Goal: Task Accomplishment & Management: Complete application form

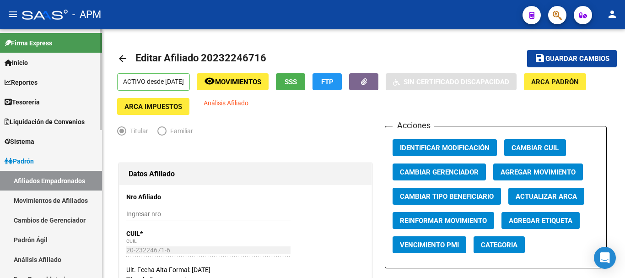
scroll to position [1359, 0]
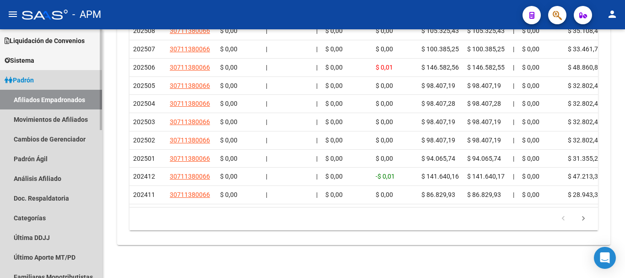
click at [51, 100] on link "Afiliados Empadronados" at bounding box center [51, 100] width 102 height 20
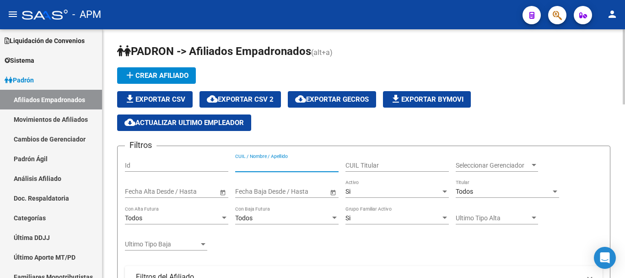
paste input "27425609616"
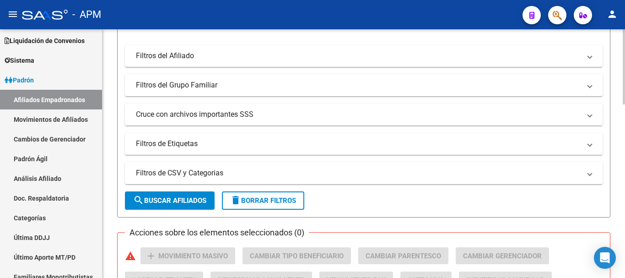
scroll to position [229, 0]
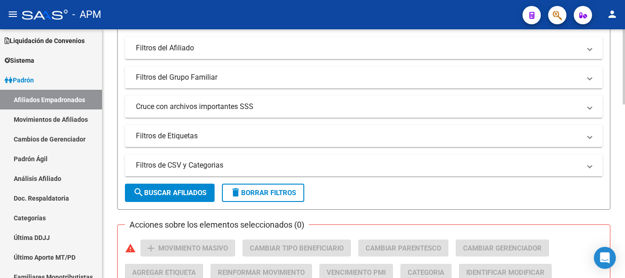
type input "27425609616"
click at [209, 189] on button "search Buscar Afiliados" at bounding box center [170, 192] width 90 height 18
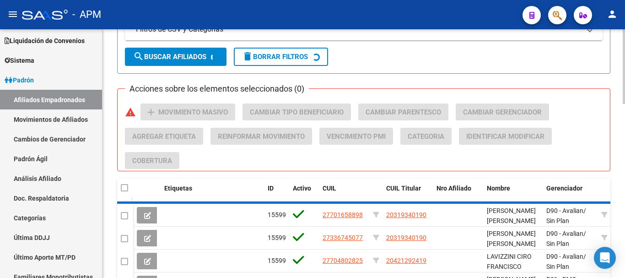
scroll to position [366, 0]
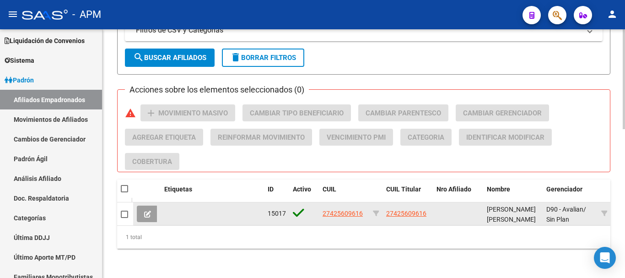
click at [151, 212] on button at bounding box center [147, 213] width 21 height 16
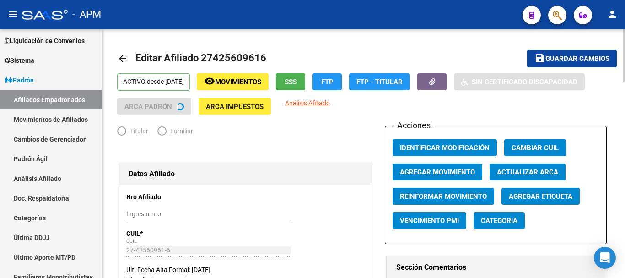
radio input "true"
type input "30-50372023-6"
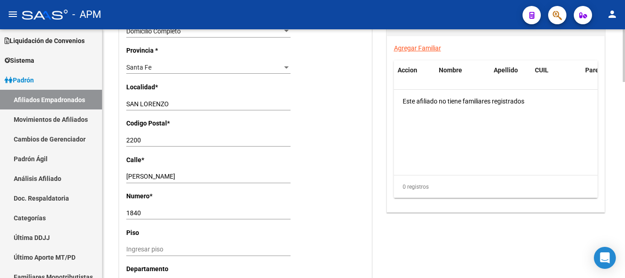
scroll to position [503, 0]
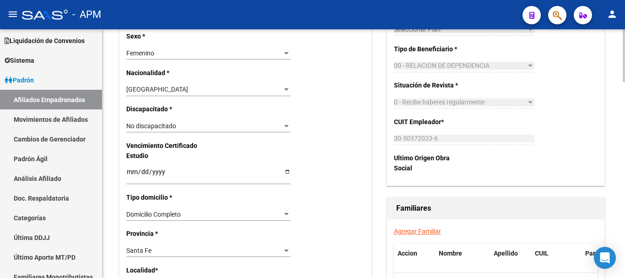
click at [425, 232] on link "Agregar Familiar" at bounding box center [417, 230] width 47 height 7
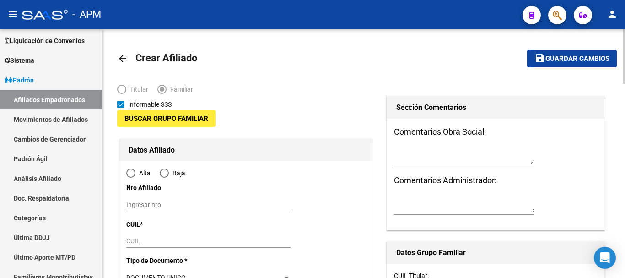
type input "30-50372023-6"
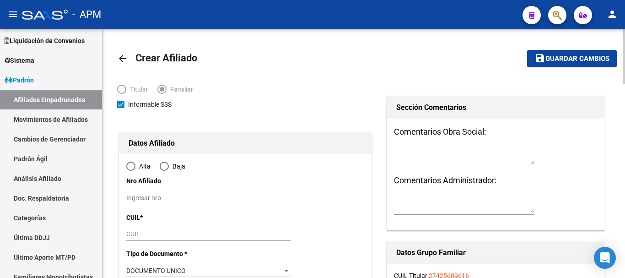
type input "SAN LORENZO"
type input "2200"
type input "[PERSON_NAME]"
type input "1840"
radio input "true"
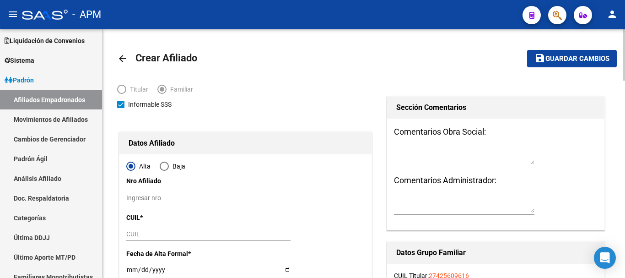
type input "30-50372023-6"
drag, startPoint x: 126, startPoint y: 233, endPoint x: 133, endPoint y: 236, distance: 8.2
paste input "20-40315545-5"
type input "20-40315545-5"
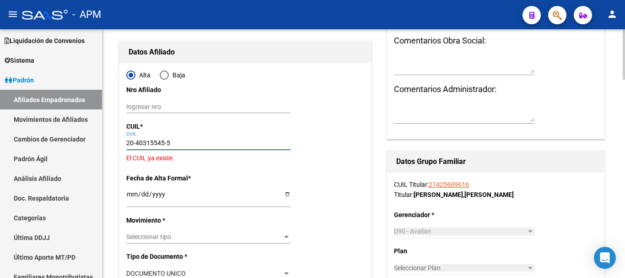
type input "40315545"
type input "VERON"
type input "[PERSON_NAME]"
type input "[DATE]"
type input "GRANADERO BAIGO"
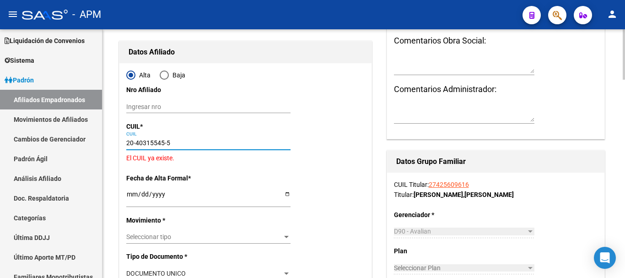
type input "2152"
type input "CATRIEL"
type input "1072"
type input "20-40315545-5"
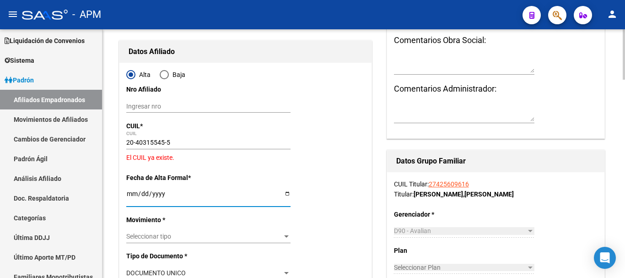
click at [132, 196] on input "Ingresar fecha" at bounding box center [208, 197] width 164 height 14
click at [44, 94] on link "Afiliados Empadronados" at bounding box center [51, 100] width 102 height 20
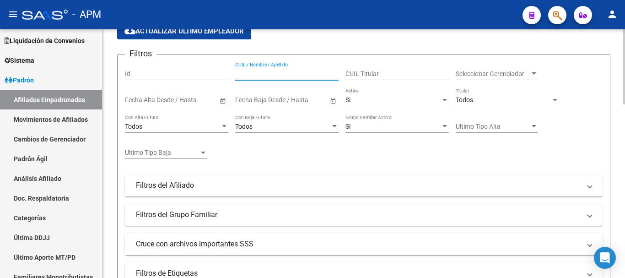
paste input "20403155455"
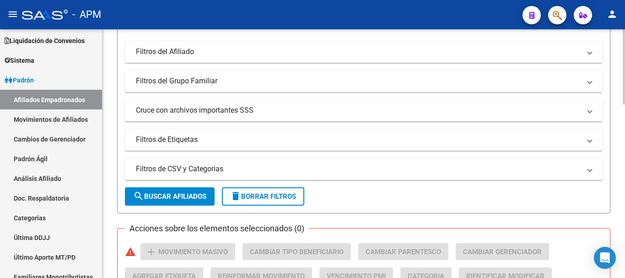
scroll to position [229, 0]
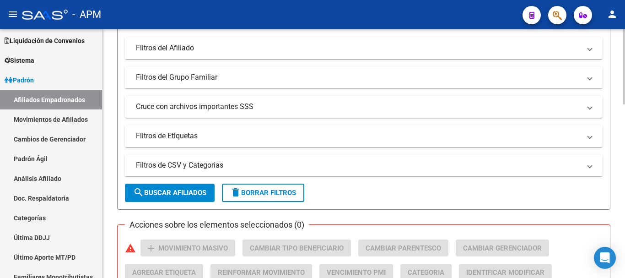
type input "20403155455"
click at [196, 192] on span "search Buscar Afiliados" at bounding box center [169, 192] width 73 height 8
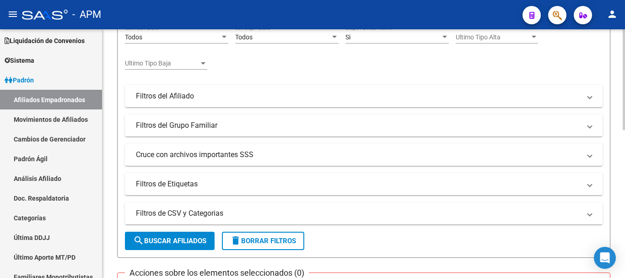
scroll to position [43, 0]
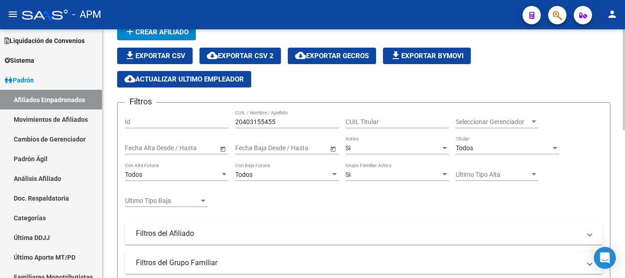
click at [387, 174] on div "Si" at bounding box center [392, 175] width 95 height 8
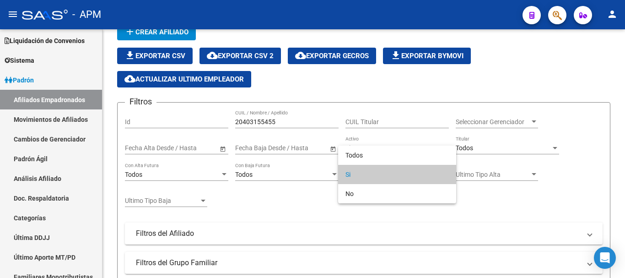
click at [437, 231] on div at bounding box center [312, 139] width 625 height 278
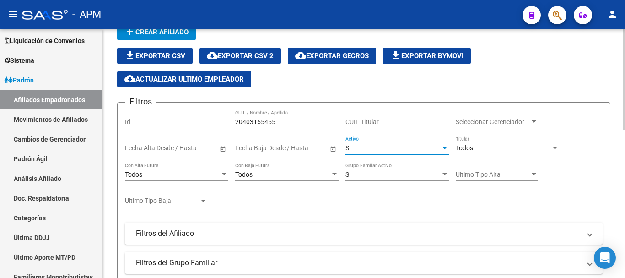
click at [420, 149] on div "Si" at bounding box center [392, 148] width 95 height 8
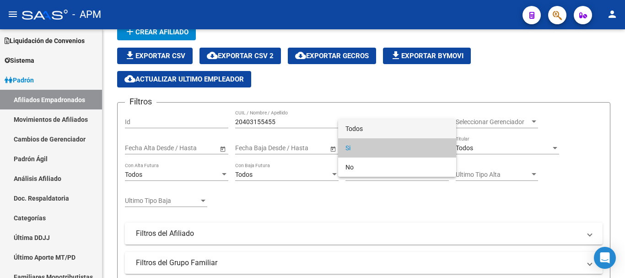
click at [408, 127] on span "Todos" at bounding box center [396, 128] width 103 height 19
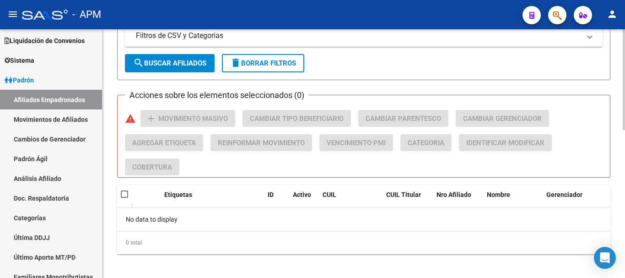
scroll to position [364, 0]
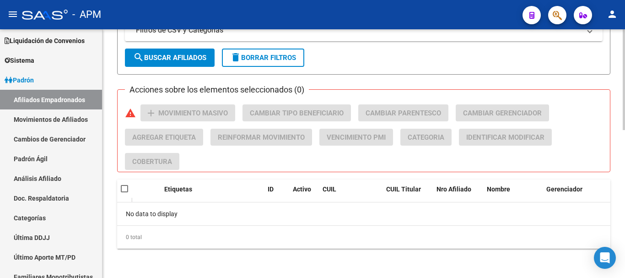
click at [170, 55] on span "search Buscar Afiliados" at bounding box center [169, 58] width 73 height 8
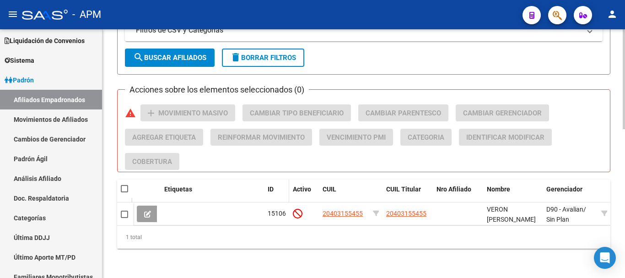
scroll to position [370, 0]
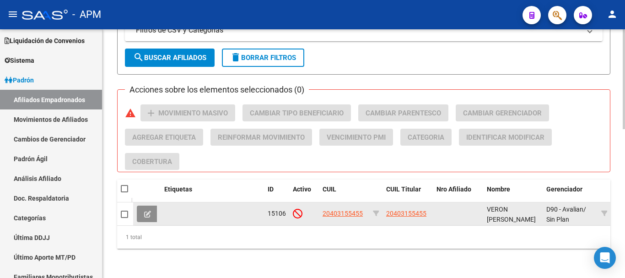
click at [152, 205] on button at bounding box center [147, 213] width 21 height 16
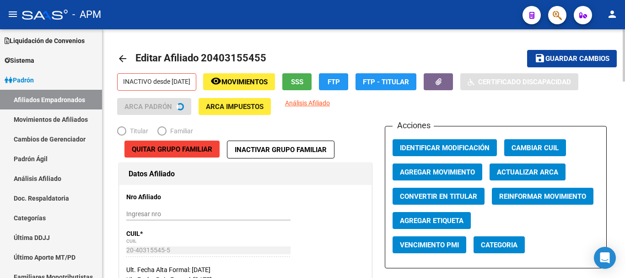
radio input "true"
type input "30-50372023-6"
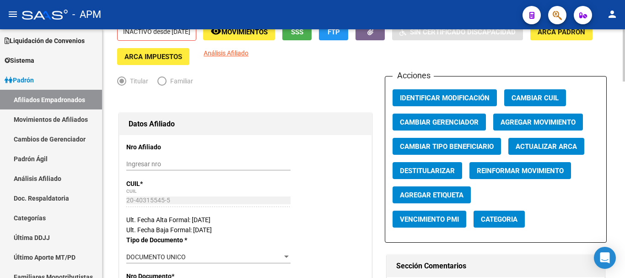
scroll to position [46, 0]
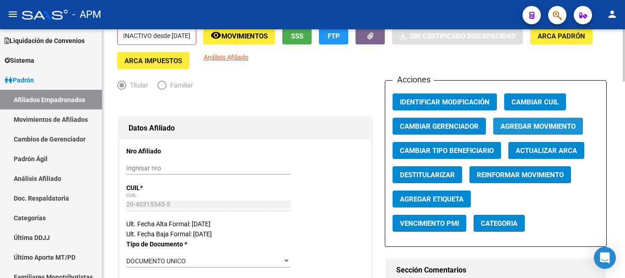
click at [561, 124] on span "Agregar Movimiento" at bounding box center [537, 126] width 75 height 8
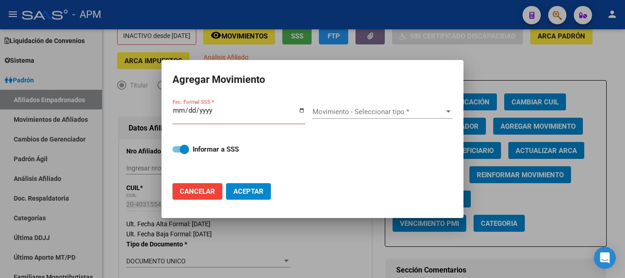
click at [379, 260] on div at bounding box center [312, 139] width 625 height 278
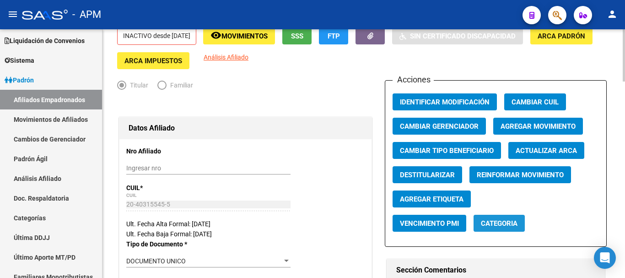
click at [519, 226] on button "Categoria" at bounding box center [498, 223] width 51 height 17
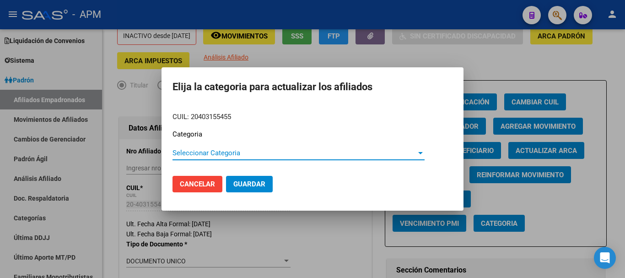
click at [330, 244] on div at bounding box center [312, 139] width 625 height 278
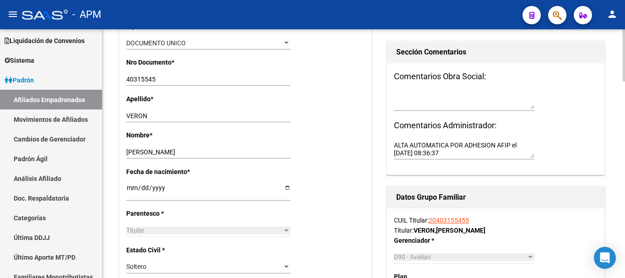
scroll to position [274, 0]
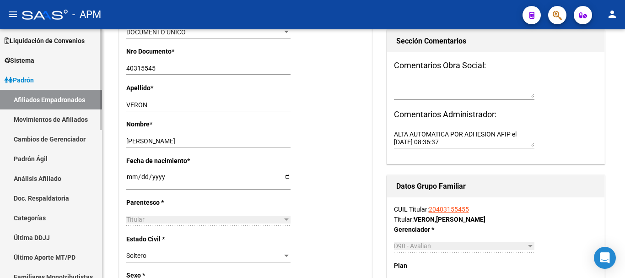
click at [68, 100] on link "Afiliados Empadronados" at bounding box center [51, 100] width 102 height 20
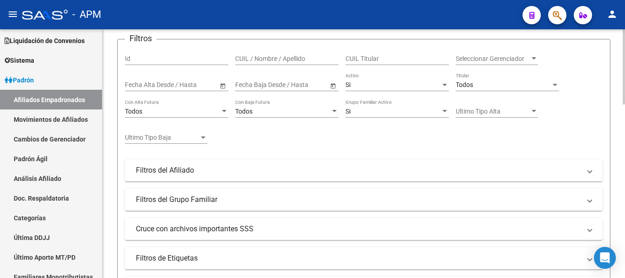
scroll to position [91, 0]
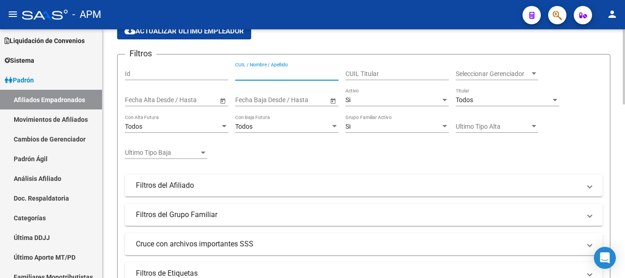
paste input "27425609616"
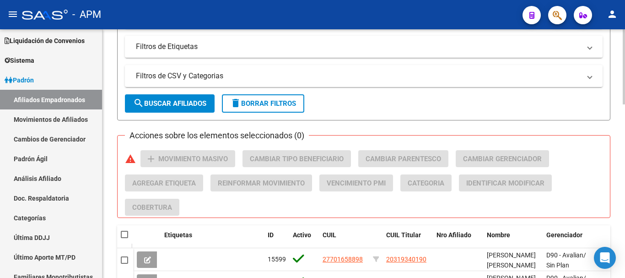
scroll to position [320, 0]
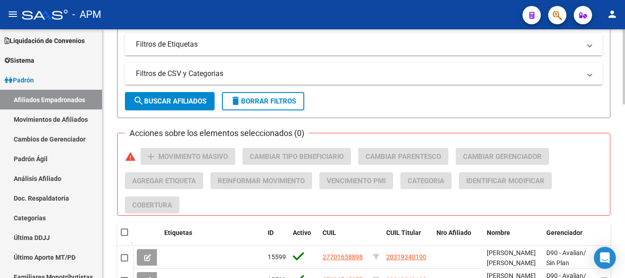
type input "27425609616"
click at [194, 101] on span "search Buscar Afiliados" at bounding box center [169, 101] width 73 height 8
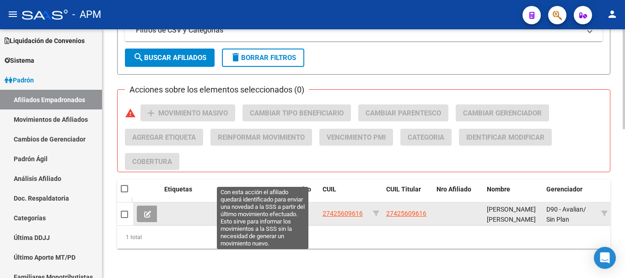
scroll to position [370, 0]
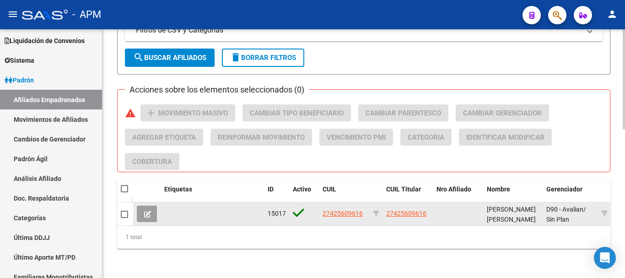
click at [145, 209] on span at bounding box center [147, 213] width 7 height 8
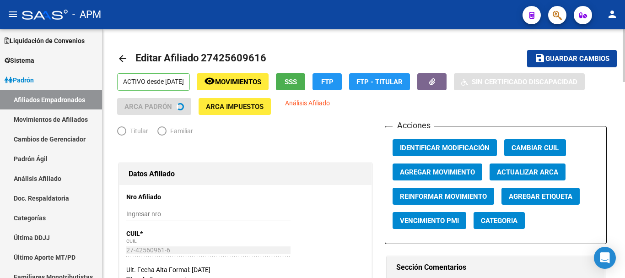
radio input "true"
type input "30-50372023-6"
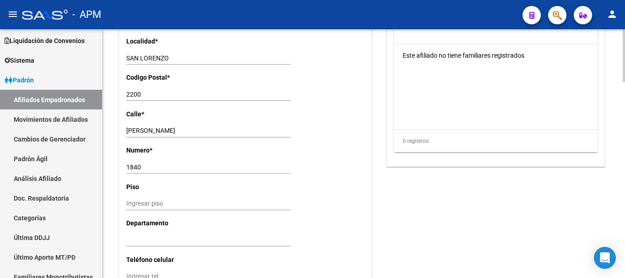
scroll to position [640, 0]
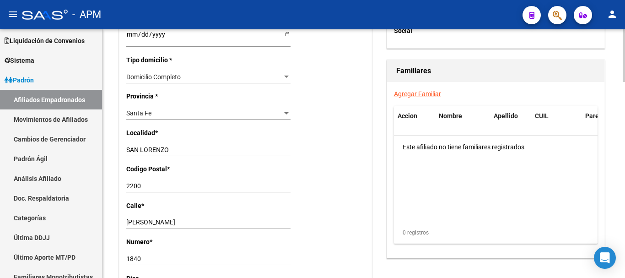
click at [421, 94] on link "Agregar Familiar" at bounding box center [417, 93] width 47 height 7
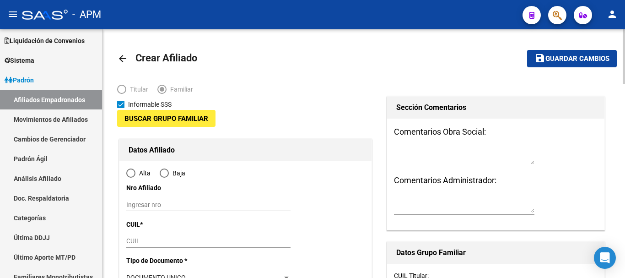
type input "30-50372023-6"
type input "SAN LORENZO"
type input "2200"
type input "[PERSON_NAME]"
type input "1840"
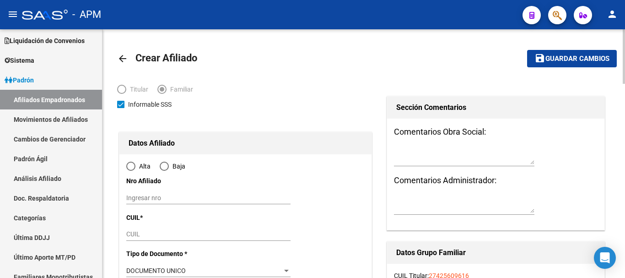
radio input "true"
type input "30-50372023-6"
paste input "20-40315545-5"
type input "20-40315545-5"
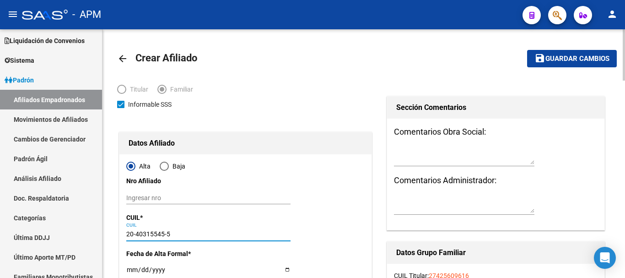
type input "40315545"
type input "VERON"
type input "[PERSON_NAME]"
type input "[DATE]"
type input "GRANADERO BAIGO"
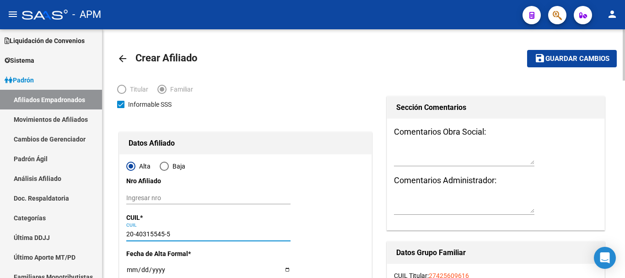
type input "2152"
type input "CATRIEL"
type input "1072"
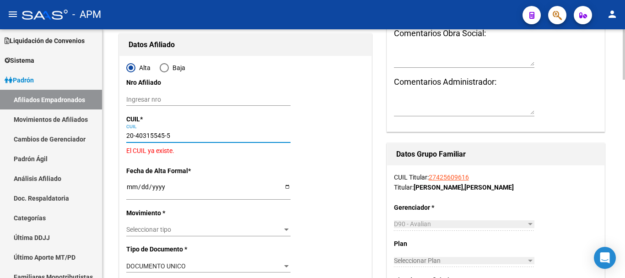
scroll to position [137, 0]
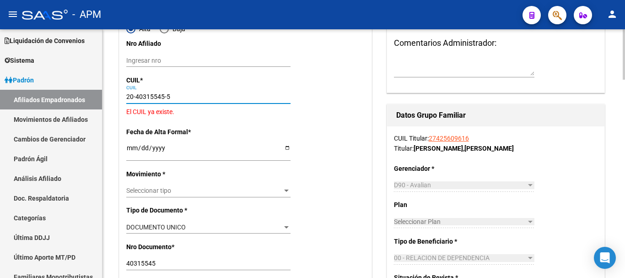
type input "20-40315545-5"
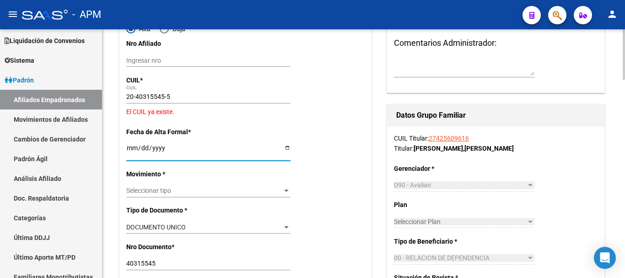
click at [132, 150] on input "Ingresar fecha" at bounding box center [208, 151] width 164 height 14
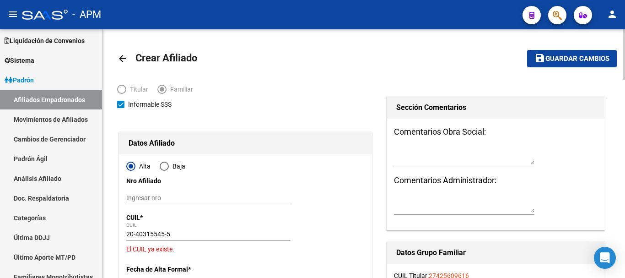
scroll to position [91, 0]
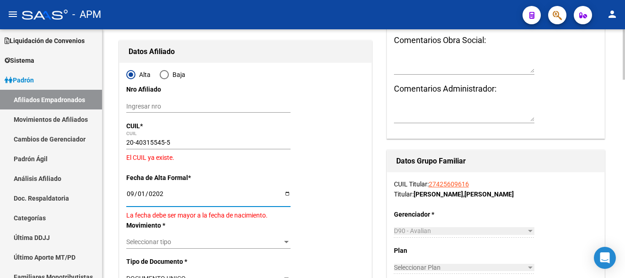
type input "[DATE]"
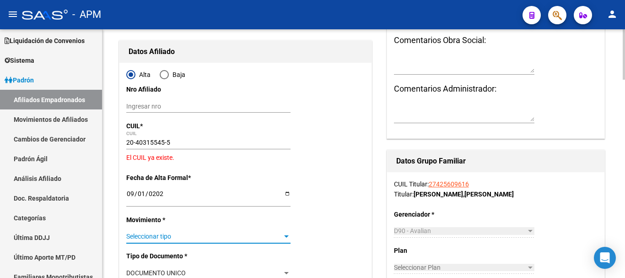
click at [255, 236] on span "Seleccionar tipo" at bounding box center [204, 236] width 156 height 8
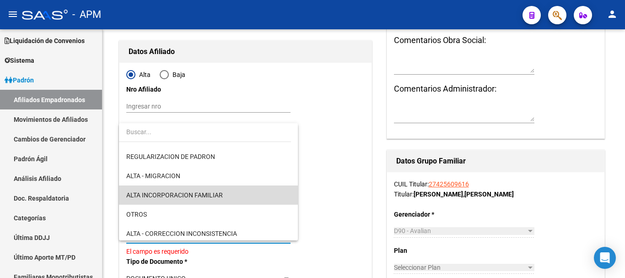
click at [236, 202] on span "ALTA INCORPORACION FAMILIAR" at bounding box center [208, 194] width 164 height 19
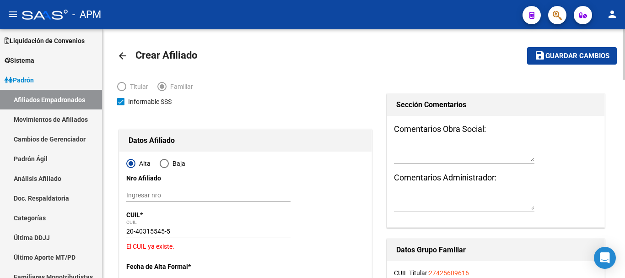
scroll to position [0, 0]
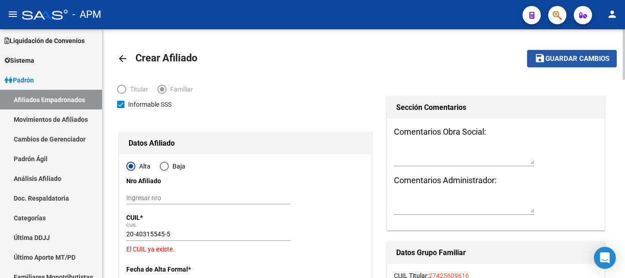
click at [570, 60] on span "Guardar cambios" at bounding box center [577, 59] width 64 height 8
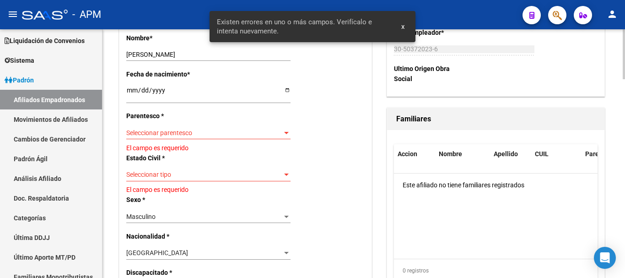
scroll to position [412, 0]
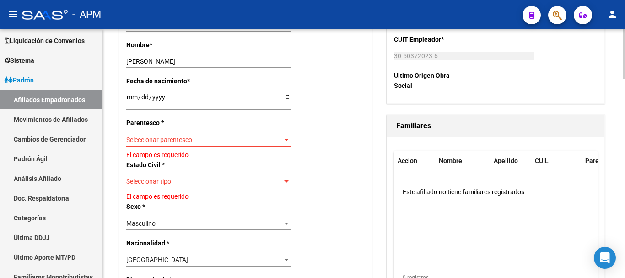
click at [277, 137] on span "Seleccionar parentesco" at bounding box center [204, 140] width 156 height 8
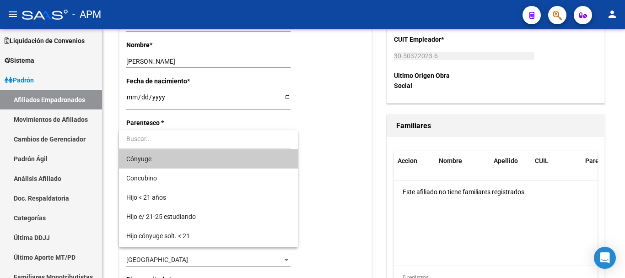
click at [224, 154] on span "Cónyuge" at bounding box center [208, 158] width 164 height 19
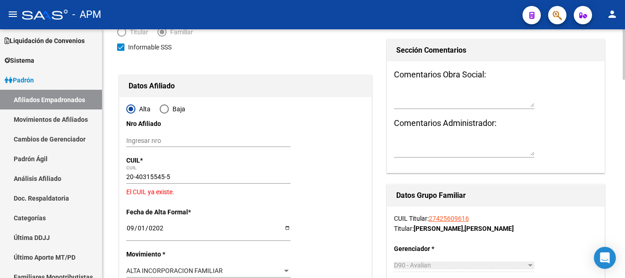
scroll to position [0, 0]
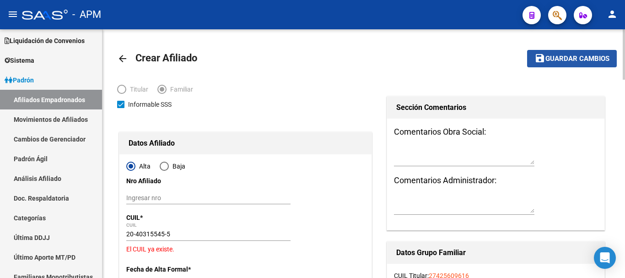
click at [576, 55] on span "Guardar cambios" at bounding box center [577, 59] width 64 height 8
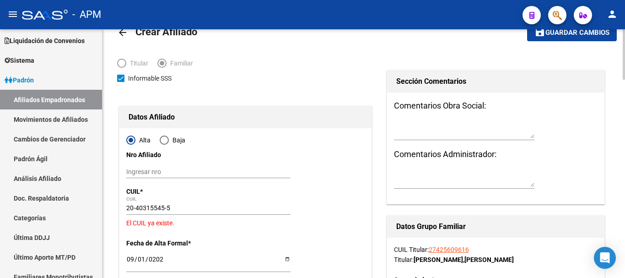
scroll to position [14, 0]
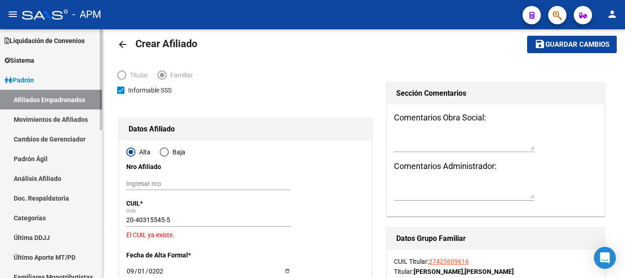
click at [41, 95] on link "Afiliados Empadronados" at bounding box center [51, 100] width 102 height 20
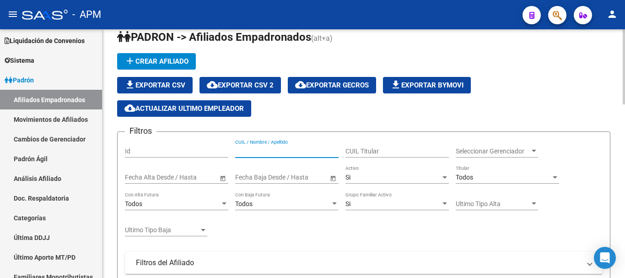
paste input "27425609616"
type input "27425609616"
click at [378, 180] on div "Si" at bounding box center [392, 177] width 95 height 8
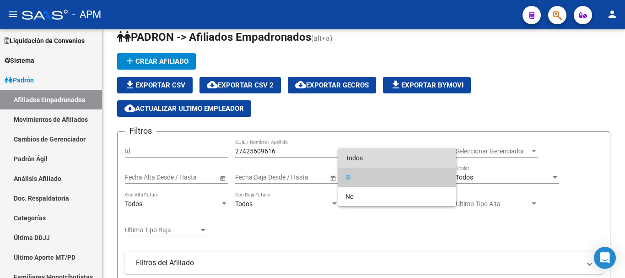
click at [372, 153] on span "Todos" at bounding box center [396, 157] width 103 height 19
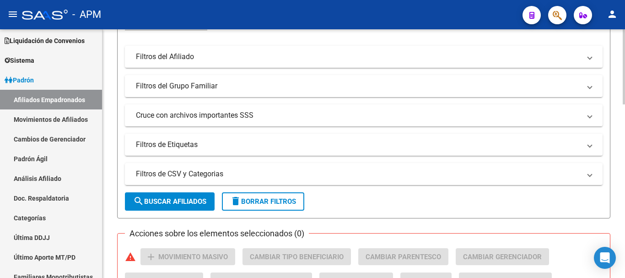
scroll to position [243, 0]
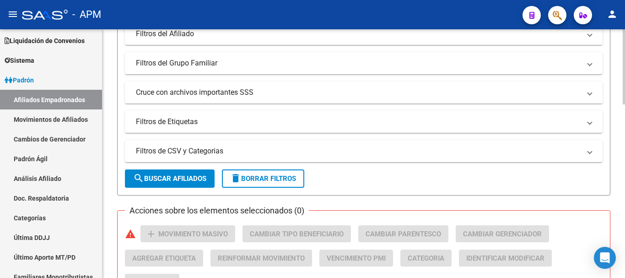
click at [202, 173] on button "search Buscar Afiliados" at bounding box center [170, 178] width 90 height 18
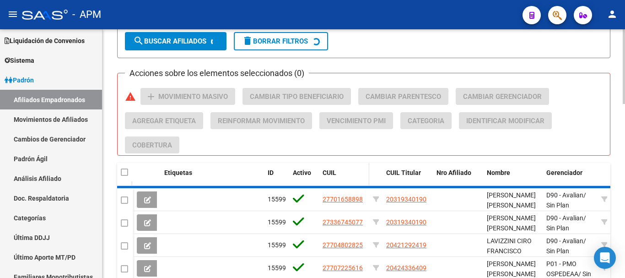
scroll to position [370, 0]
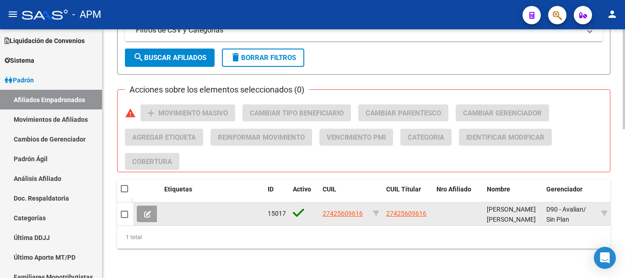
click at [144, 210] on icon at bounding box center [147, 213] width 7 height 7
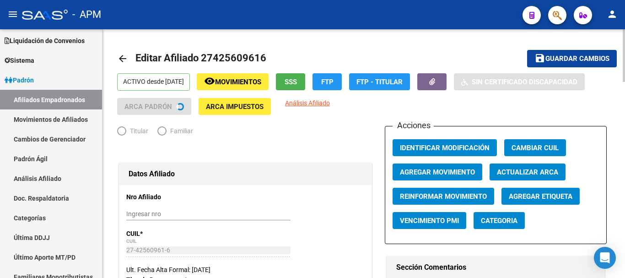
radio input "true"
type input "30-50372023-6"
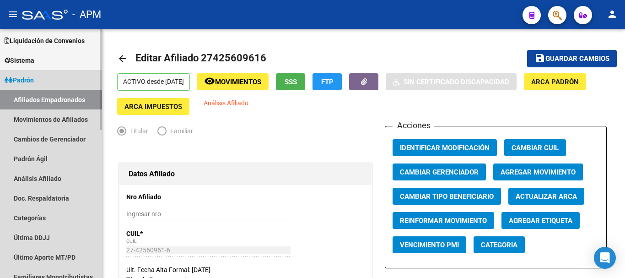
click at [38, 97] on link "Afiliados Empadronados" at bounding box center [51, 100] width 102 height 20
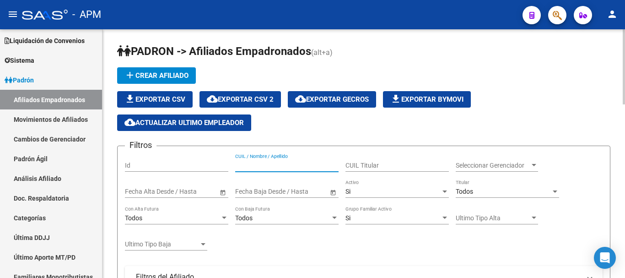
paste input "20403155455"
type input "20403155455"
click at [404, 194] on div "Si" at bounding box center [392, 192] width 95 height 8
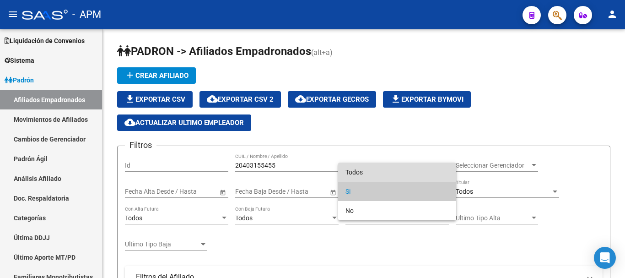
click at [397, 172] on span "Todos" at bounding box center [396, 171] width 103 height 19
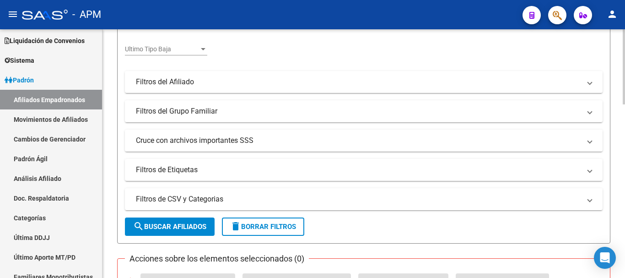
scroll to position [229, 0]
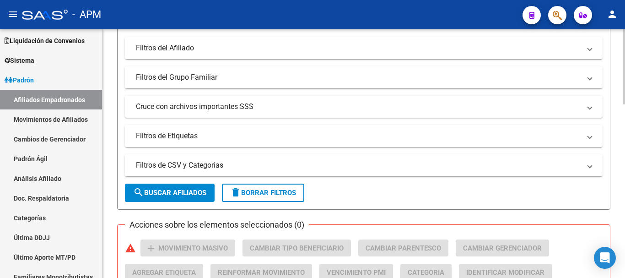
click at [180, 188] on span "search Buscar Afiliados" at bounding box center [169, 192] width 73 height 8
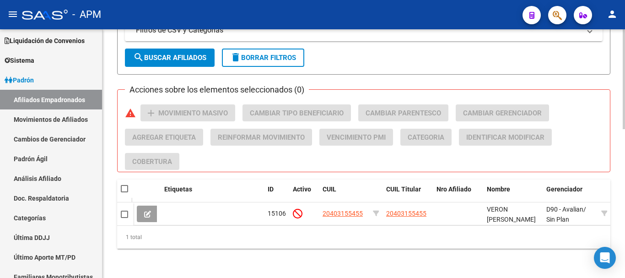
scroll to position [370, 0]
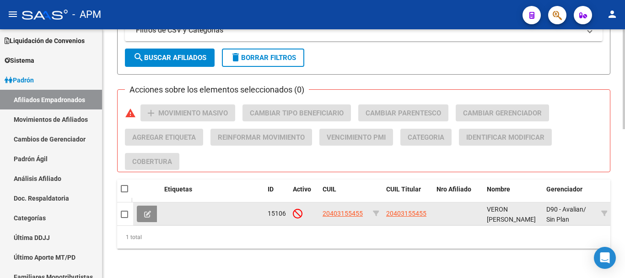
click at [145, 210] on icon at bounding box center [147, 213] width 7 height 7
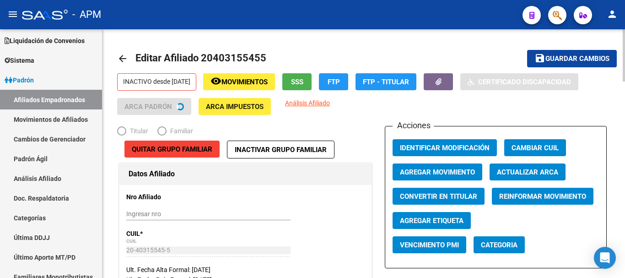
radio input "true"
type input "30-50372023-6"
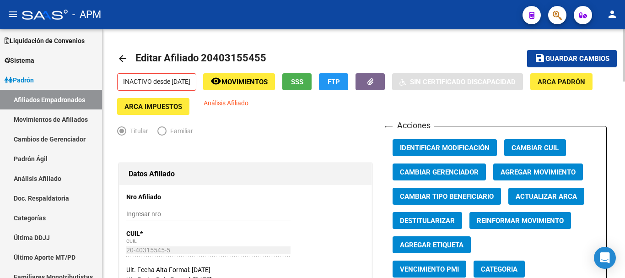
click at [512, 165] on button "Agregar Movimiento" at bounding box center [538, 171] width 90 height 17
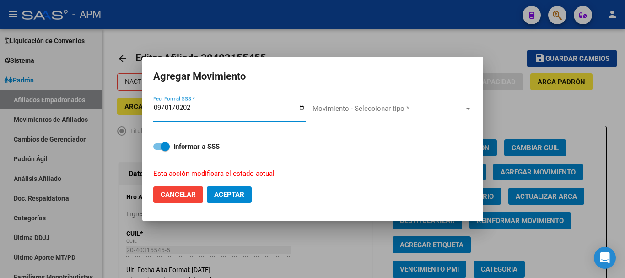
type input "[DATE]"
click at [416, 113] on div "Movimiento - Seleccionar tipo * Movimiento - Seleccionar tipo *" at bounding box center [392, 109] width 160 height 14
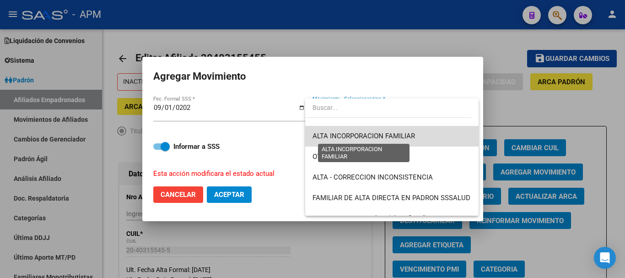
click at [412, 139] on span "ALTA INCORPORACION FAMILIAR" at bounding box center [363, 136] width 102 height 8
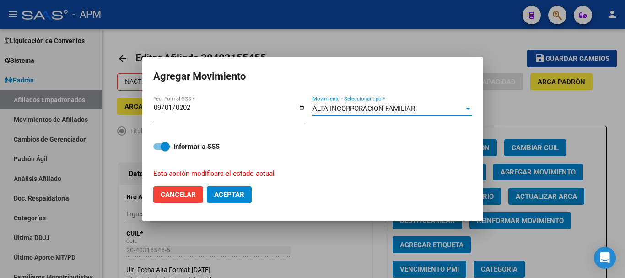
click at [236, 195] on span "Aceptar" at bounding box center [229, 194] width 30 height 8
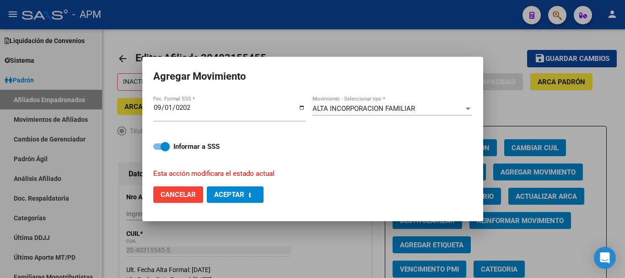
checkbox input "false"
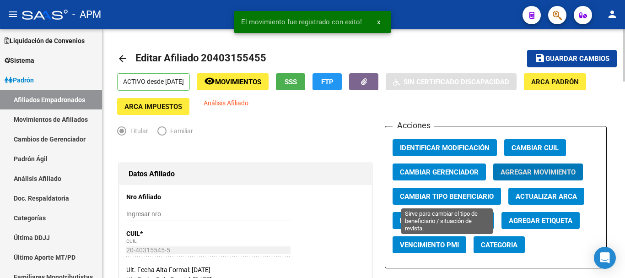
click at [439, 194] on span "Cambiar Tipo Beneficiario" at bounding box center [447, 196] width 94 height 8
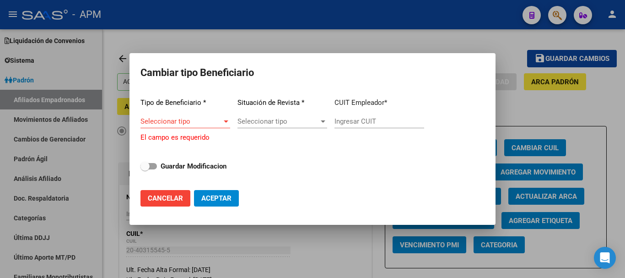
click at [326, 244] on div at bounding box center [312, 139] width 625 height 278
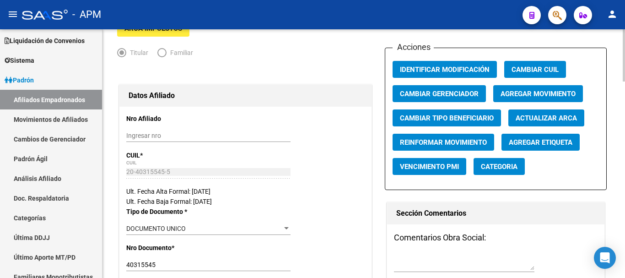
scroll to position [0, 0]
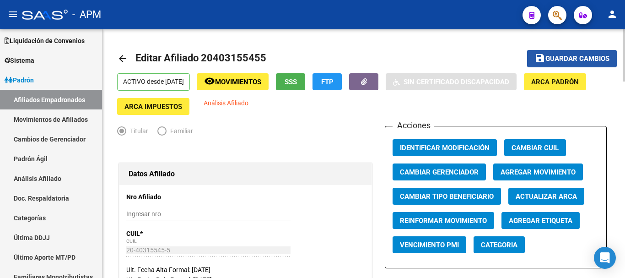
click at [554, 59] on span "Guardar cambios" at bounding box center [577, 59] width 64 height 8
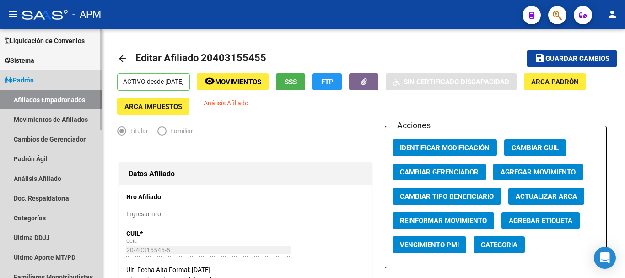
click at [61, 94] on link "Afiliados Empadronados" at bounding box center [51, 100] width 102 height 20
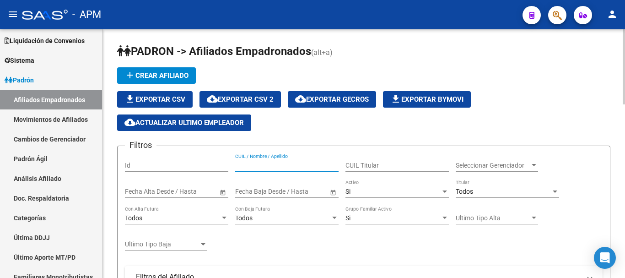
paste input "27425609616"
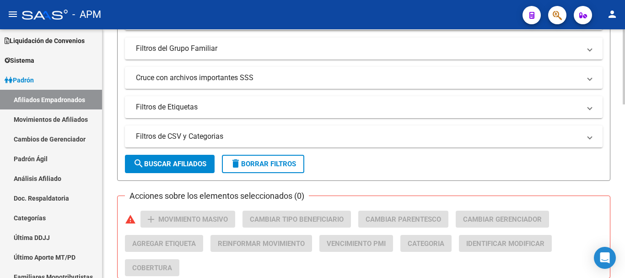
scroll to position [274, 0]
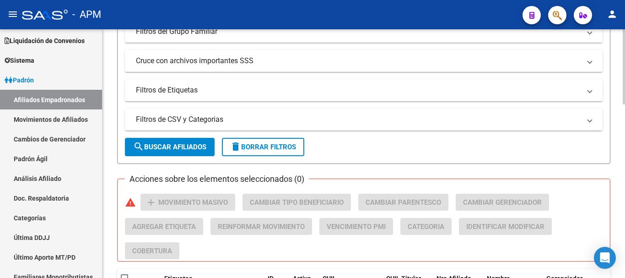
type input "27425609616"
click at [185, 148] on span "search Buscar Afiliados" at bounding box center [169, 147] width 73 height 8
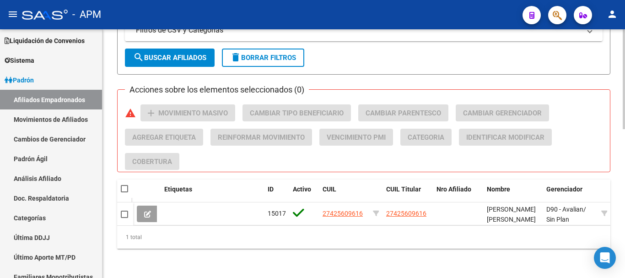
scroll to position [370, 0]
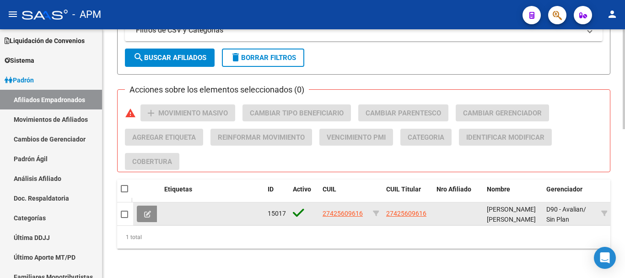
click at [146, 210] on icon at bounding box center [147, 213] width 7 height 7
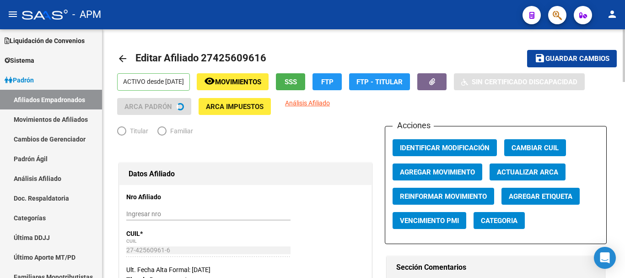
radio input "true"
type input "30-50372023-6"
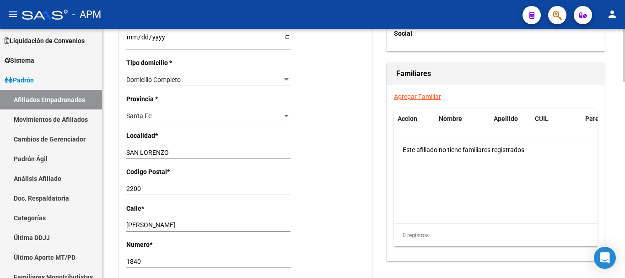
scroll to position [640, 0]
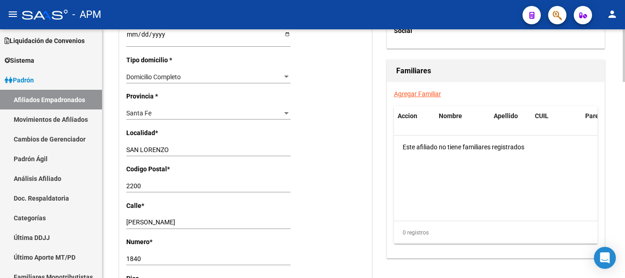
click at [411, 92] on link "Agregar Familiar" at bounding box center [417, 93] width 47 height 7
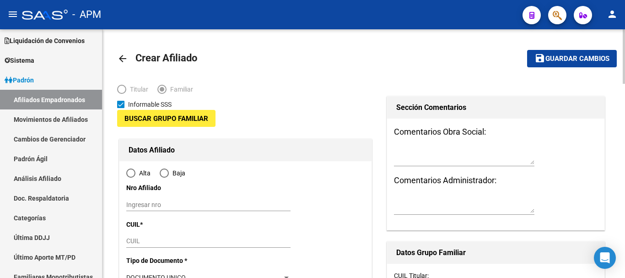
type input "30-50372023-6"
type input "SAN LORENZO"
type input "2200"
type input "[PERSON_NAME]"
type input "1840"
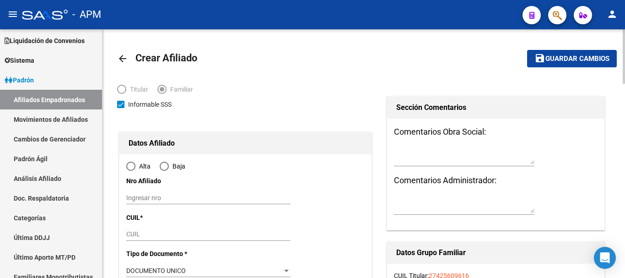
radio input "true"
type input "30-50372023-6"
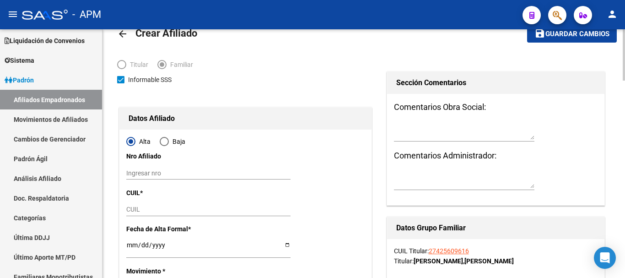
scroll to position [46, 0]
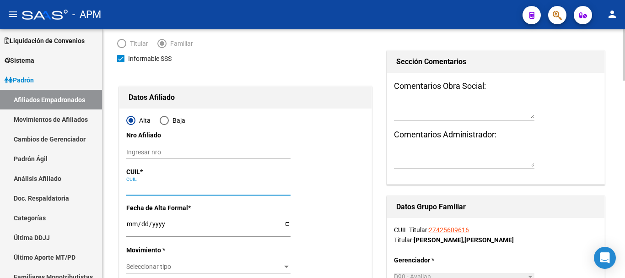
paste input "20-40315545-5"
type input "20-40315545-5"
type input "40315545"
type input "VERON"
type input "[PERSON_NAME]"
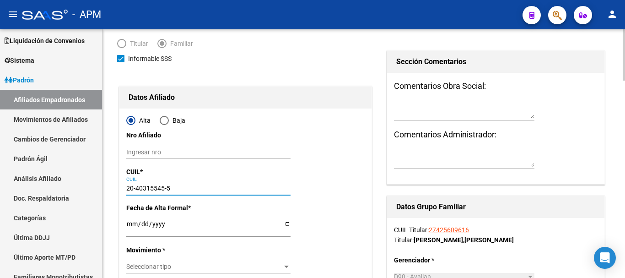
type input "[DATE]"
type input "GRANADERO BAIGO"
type input "2152"
type input "CATRIEL"
type input "1072"
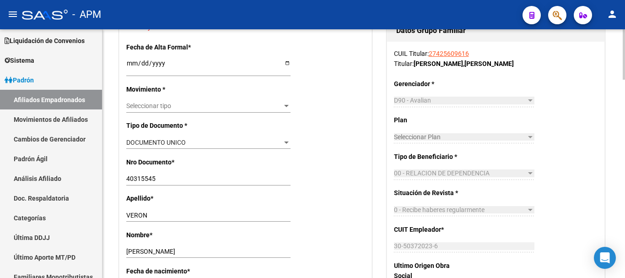
scroll to position [229, 0]
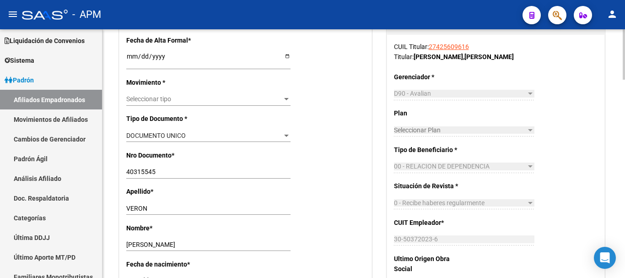
type input "20-40315545-5"
click at [131, 58] on input "Ingresar fecha" at bounding box center [208, 60] width 164 height 14
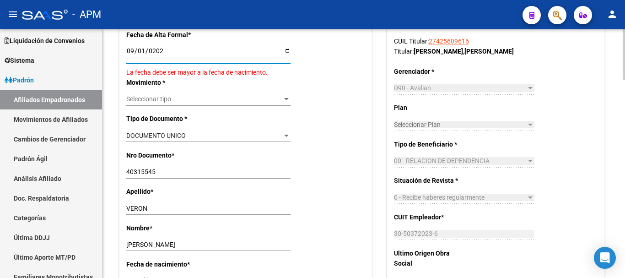
type input "[DATE]"
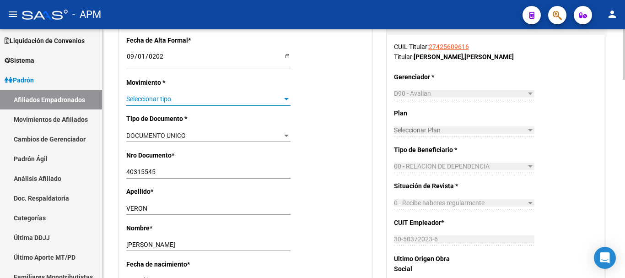
click at [287, 101] on div at bounding box center [286, 99] width 8 height 7
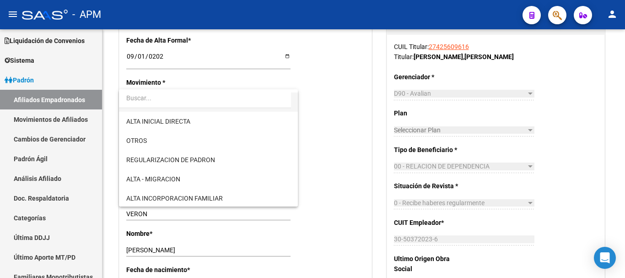
scroll to position [91, 0]
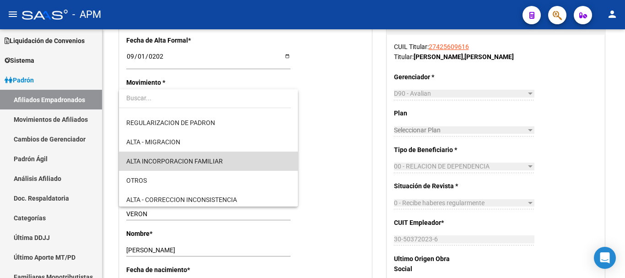
click at [227, 163] on span "ALTA INCORPORACION FAMILIAR" at bounding box center [208, 160] width 164 height 19
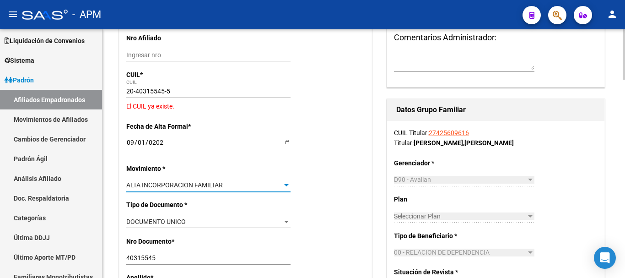
scroll to position [0, 0]
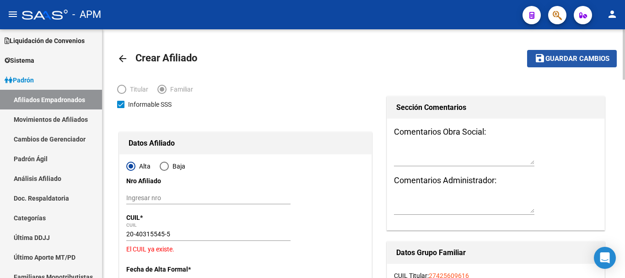
click at [588, 61] on span "Guardar cambios" at bounding box center [577, 59] width 64 height 8
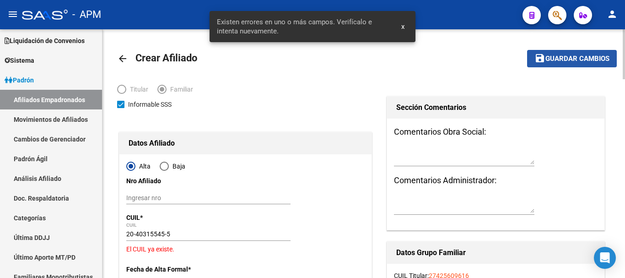
click at [569, 60] on span "Guardar cambios" at bounding box center [577, 59] width 64 height 8
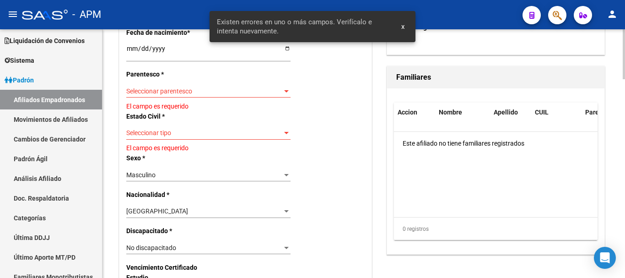
scroll to position [457, 0]
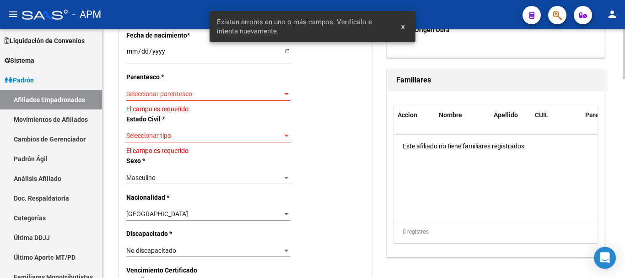
click at [268, 97] on span "Seleccionar parentesco" at bounding box center [204, 94] width 156 height 8
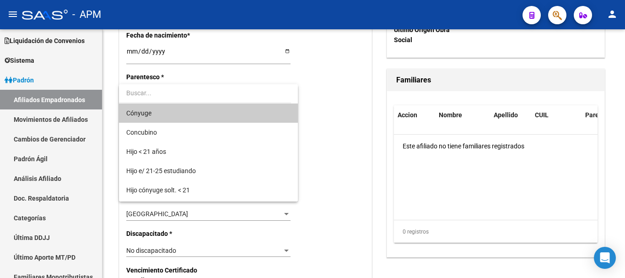
click at [233, 111] on span "Cónyuge" at bounding box center [208, 112] width 164 height 19
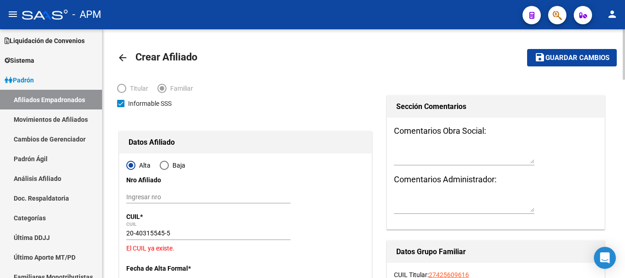
scroll to position [0, 0]
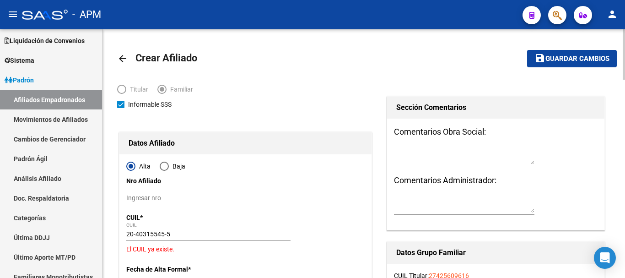
click at [592, 57] on span "Guardar cambios" at bounding box center [577, 59] width 64 height 8
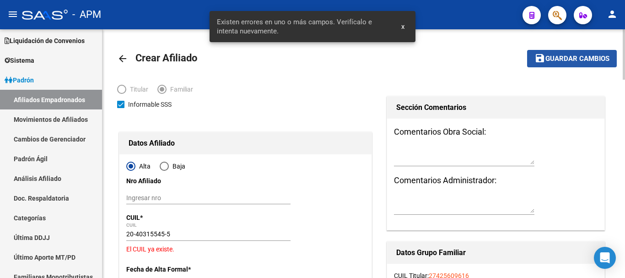
click at [592, 57] on span "Guardar cambios" at bounding box center [577, 59] width 64 height 8
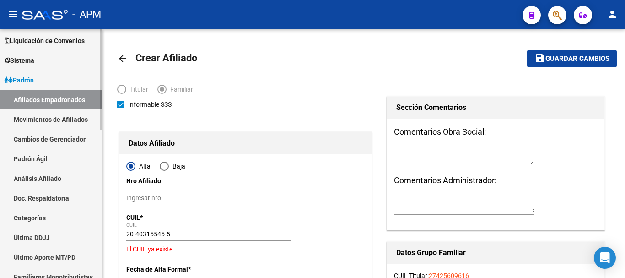
click at [57, 94] on link "Afiliados Empadronados" at bounding box center [51, 100] width 102 height 20
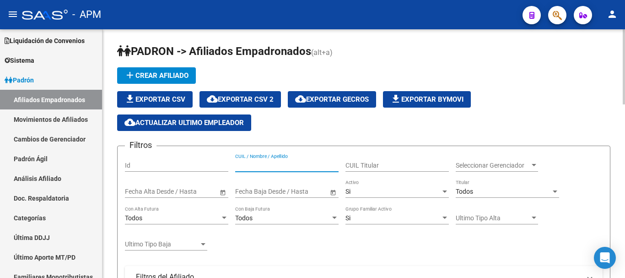
paste input "20403155455"
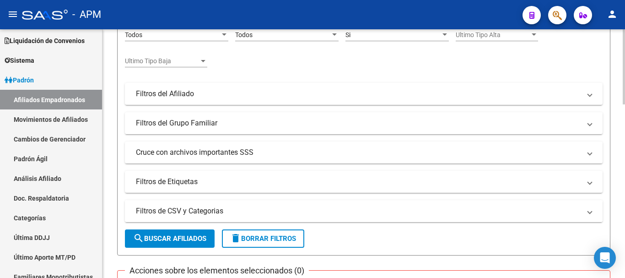
scroll to position [229, 0]
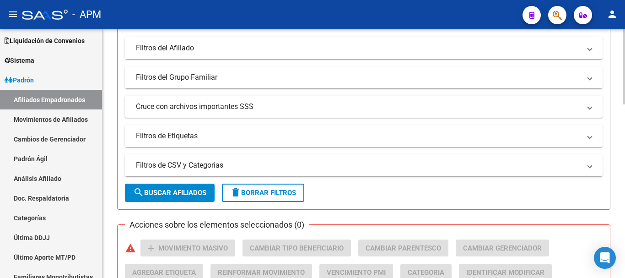
type input "20403155455"
click at [175, 187] on button "search Buscar Afiliados" at bounding box center [170, 192] width 90 height 18
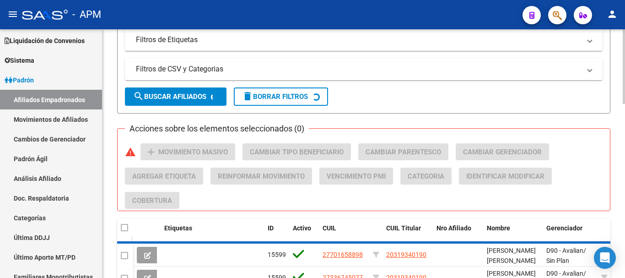
scroll to position [366, 0]
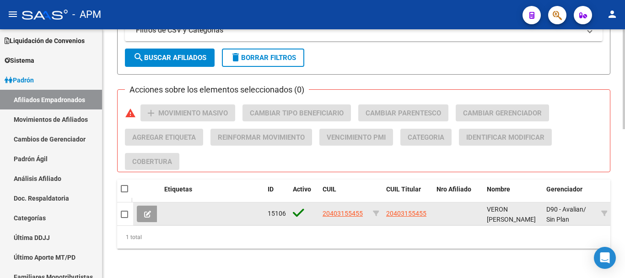
click at [152, 211] on button at bounding box center [147, 213] width 21 height 16
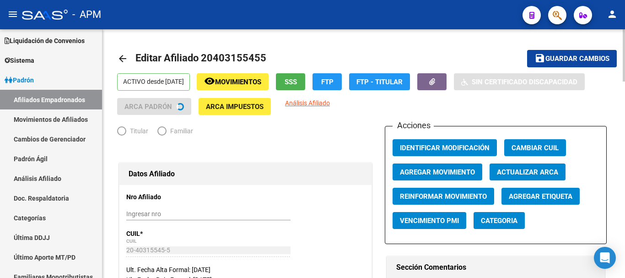
radio input "true"
type input "30-50372023-6"
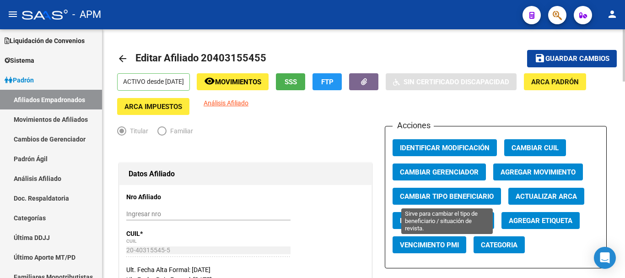
click at [467, 198] on span "Cambiar Tipo Beneficiario" at bounding box center [447, 196] width 94 height 8
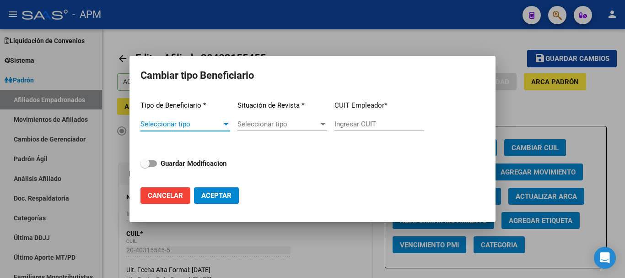
click at [220, 127] on span "Seleccionar tipo" at bounding box center [180, 124] width 81 height 8
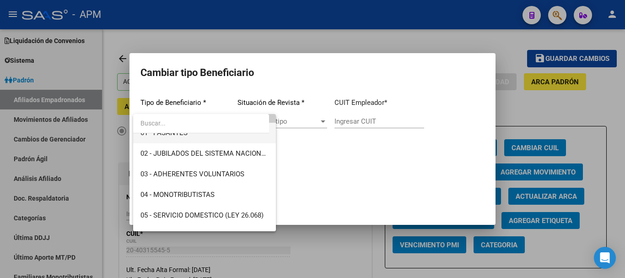
scroll to position [137, 0]
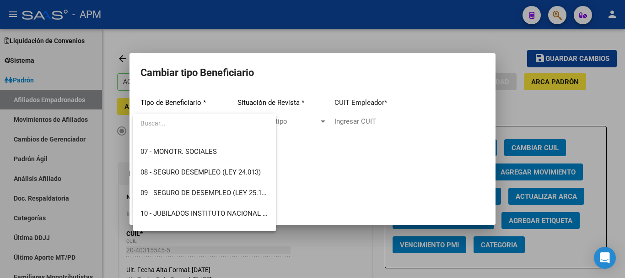
click at [347, 258] on div at bounding box center [312, 139] width 625 height 278
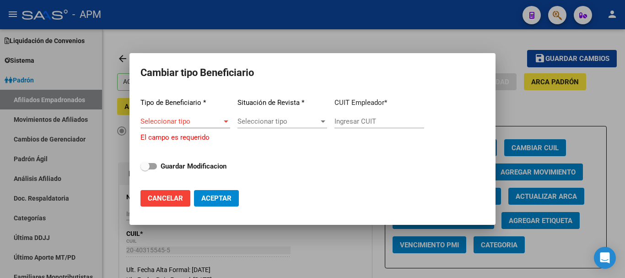
click at [178, 199] on span "Cancelar" at bounding box center [165, 198] width 35 height 8
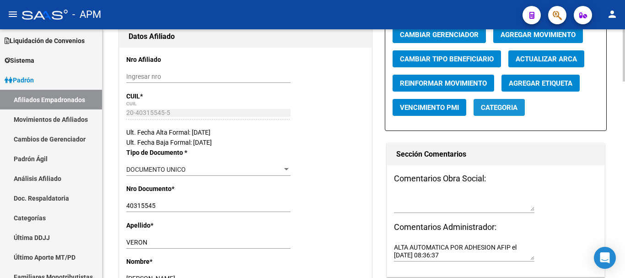
click at [507, 105] on span "Categoria" at bounding box center [499, 107] width 37 height 8
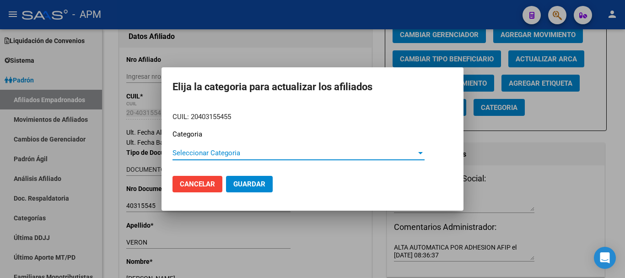
click at [541, 200] on div at bounding box center [312, 139] width 625 height 278
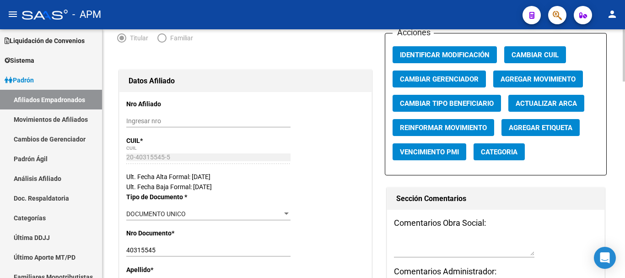
scroll to position [0, 0]
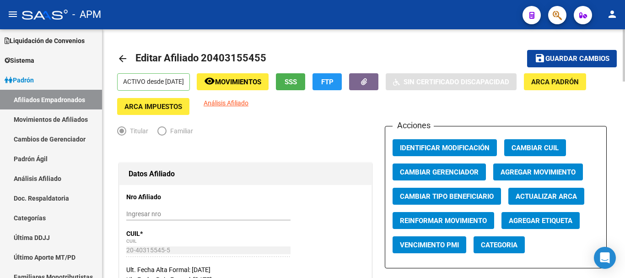
click at [522, 171] on span "Agregar Movimiento" at bounding box center [537, 172] width 75 height 8
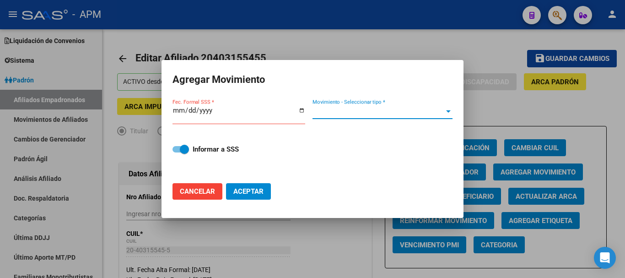
click at [434, 113] on span "Movimiento - Seleccionar tipo *" at bounding box center [378, 111] width 132 height 8
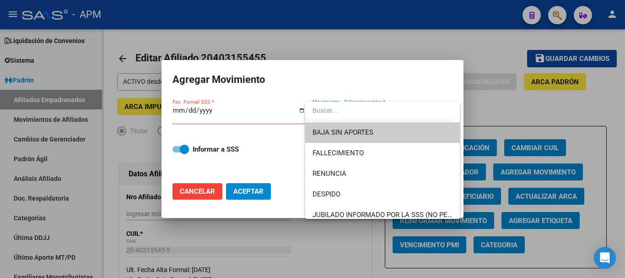
click at [504, 105] on div at bounding box center [312, 139] width 625 height 278
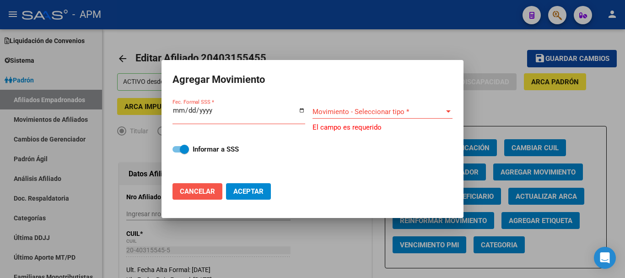
click at [195, 194] on span "Cancelar" at bounding box center [197, 191] width 35 height 8
checkbox input "false"
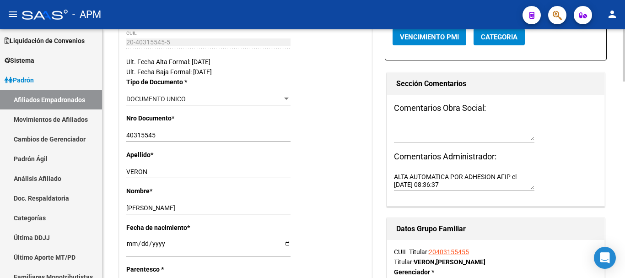
scroll to position [207, 0]
click at [81, 99] on link "Afiliados Empadronados" at bounding box center [51, 100] width 102 height 20
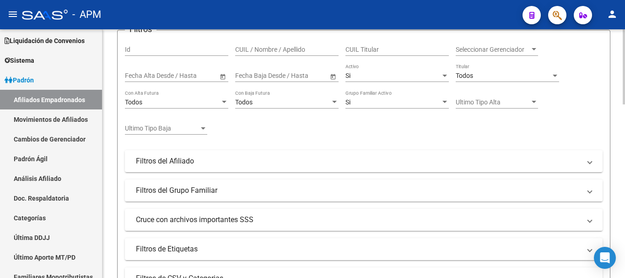
scroll to position [70, 0]
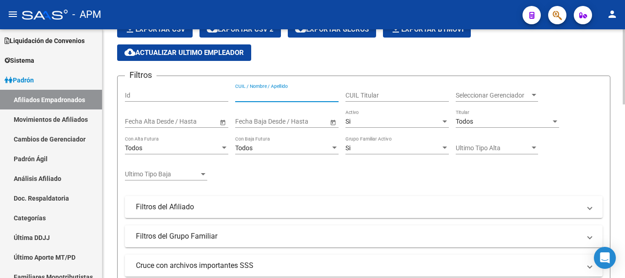
paste input "27425609616"
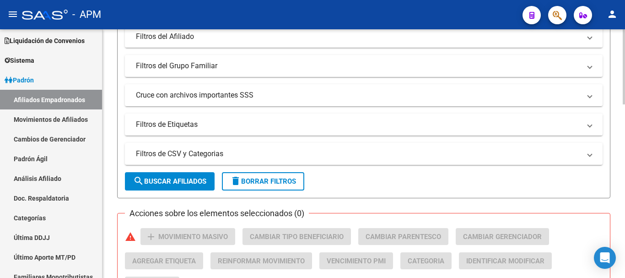
scroll to position [299, 0]
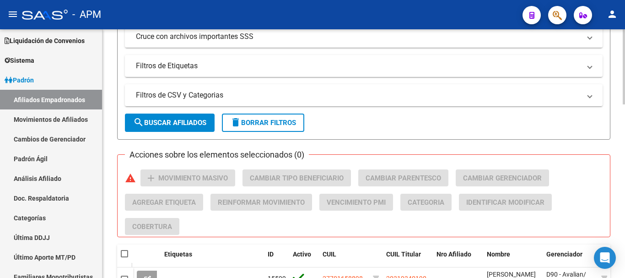
type input "27425609616"
click at [209, 125] on button "search Buscar Afiliados" at bounding box center [170, 122] width 90 height 18
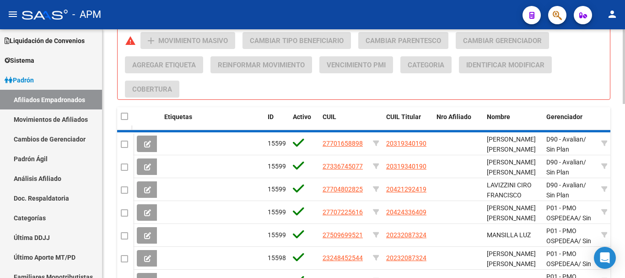
scroll to position [370, 0]
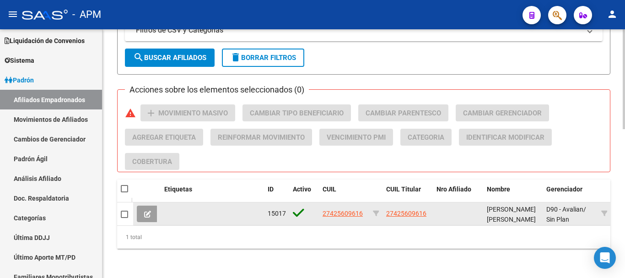
click at [141, 205] on button at bounding box center [147, 213] width 21 height 16
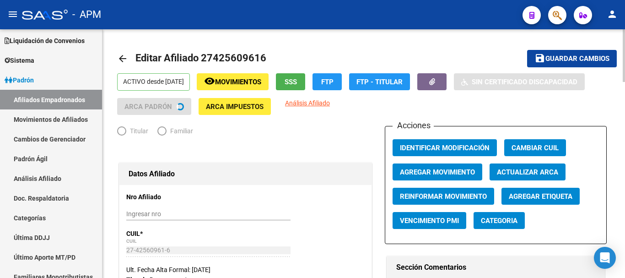
radio input "true"
type input "30-50372023-6"
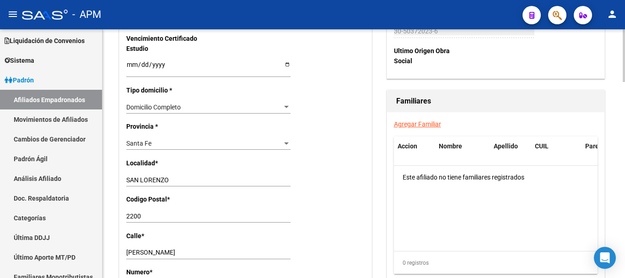
scroll to position [595, 0]
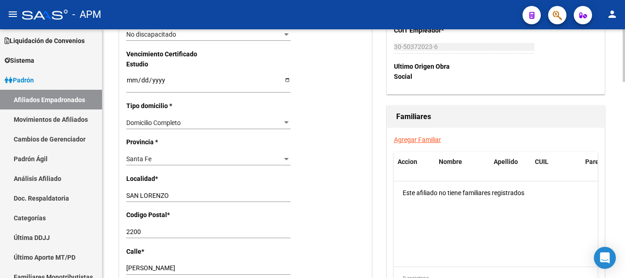
click at [418, 136] on link "Agregar Familiar" at bounding box center [417, 139] width 47 height 7
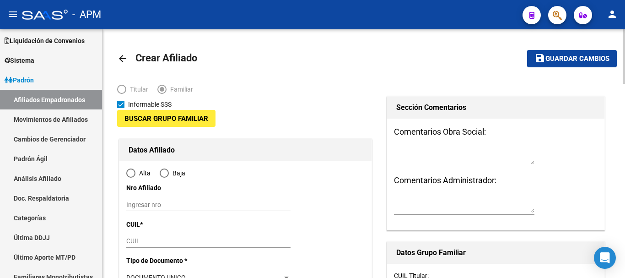
type input "30-50372023-6"
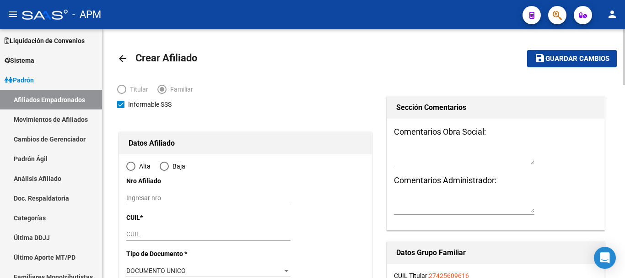
type input "SAN LORENZO"
type input "2200"
type input "[PERSON_NAME]"
type input "1840"
radio input "true"
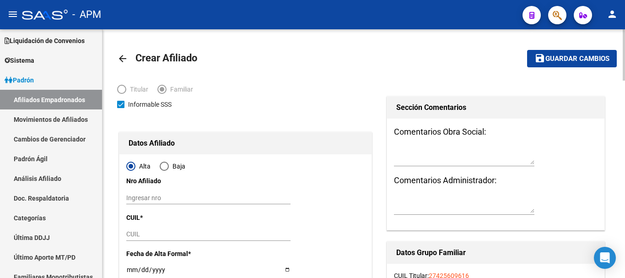
type input "30-50372023-6"
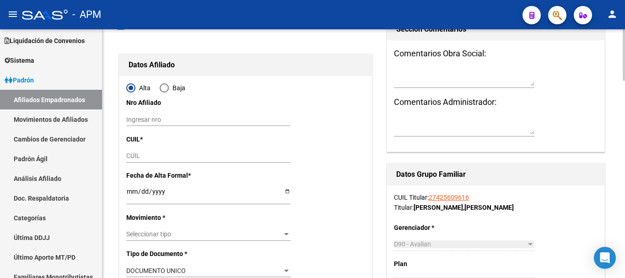
scroll to position [91, 0]
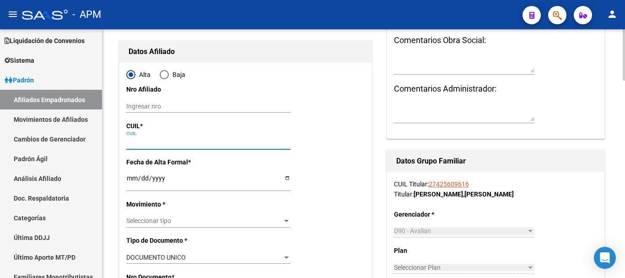
paste input "20-40315545-5"
type input "20-40315545-5"
type input "40315545"
type input "VERON"
type input "[PERSON_NAME]"
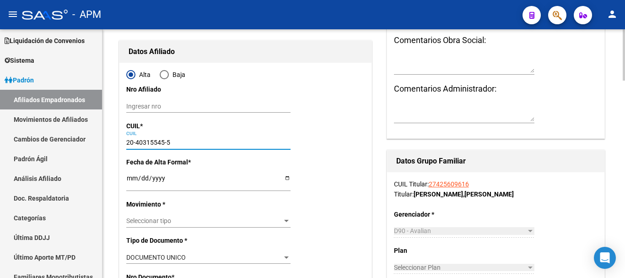
type input "[DATE]"
type input "GRANADERO BAIGO"
type input "2152"
type input "CATRIEL"
type input "1072"
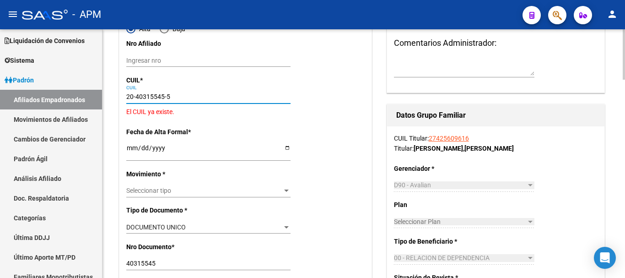
scroll to position [183, 0]
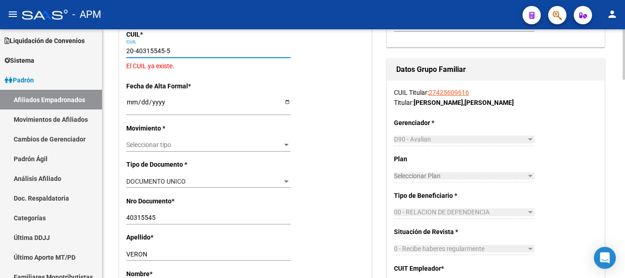
type input "20-40315545-5"
click at [161, 67] on p "El CUIL ya existe." at bounding box center [245, 66] width 238 height 10
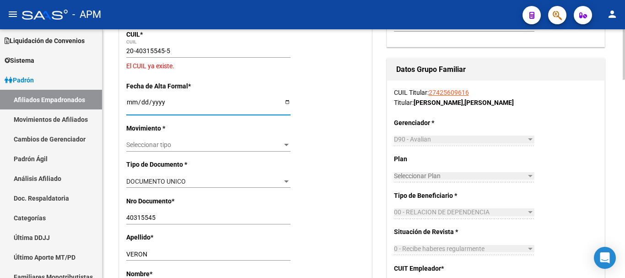
click at [132, 104] on input "Ingresar fecha" at bounding box center [208, 105] width 164 height 14
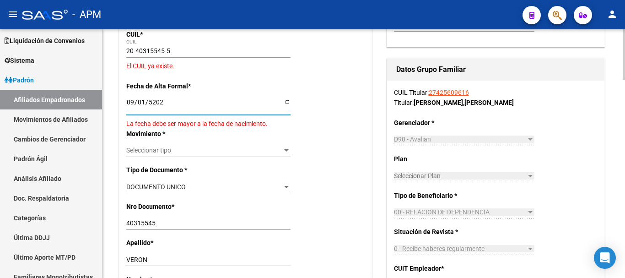
type input "[DATE]"
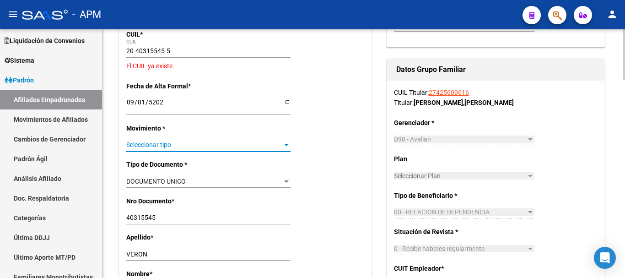
click at [165, 141] on span "Seleccionar tipo" at bounding box center [204, 145] width 156 height 8
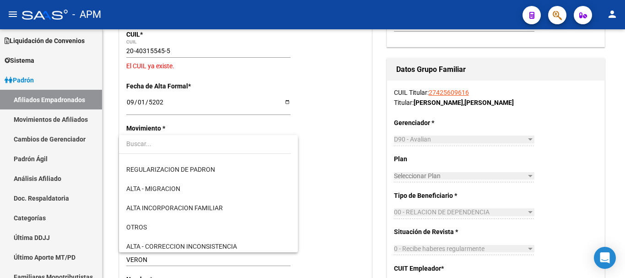
scroll to position [91, 0]
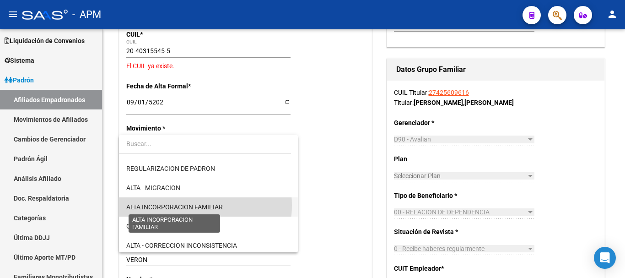
click at [187, 205] on span "ALTA INCORPORACION FAMILIAR" at bounding box center [174, 206] width 97 height 7
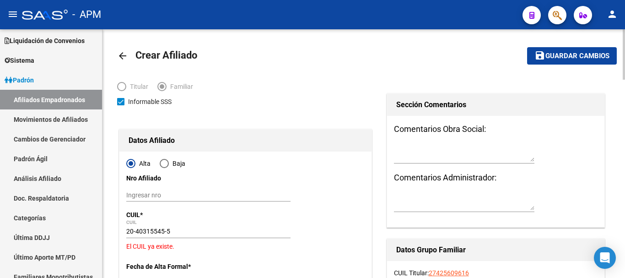
scroll to position [0, 0]
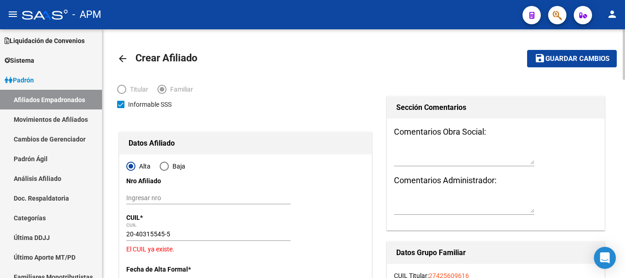
click at [596, 60] on span "Guardar cambios" at bounding box center [577, 59] width 64 height 8
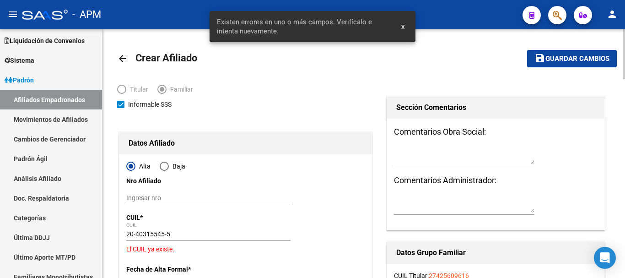
click at [596, 60] on span "Guardar cambios" at bounding box center [577, 59] width 64 height 8
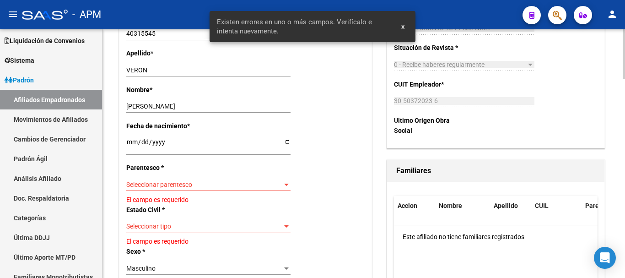
scroll to position [412, 0]
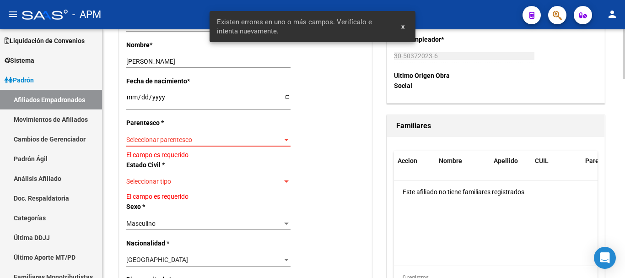
click at [286, 139] on div at bounding box center [286, 140] width 5 height 2
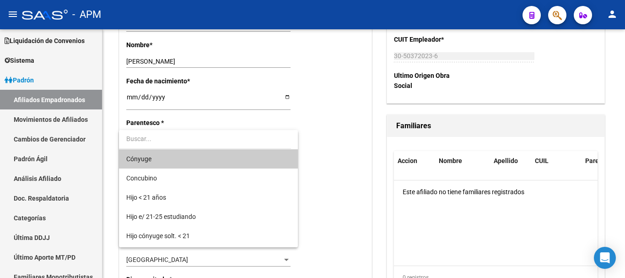
click at [222, 158] on span "Cónyuge" at bounding box center [208, 158] width 164 height 19
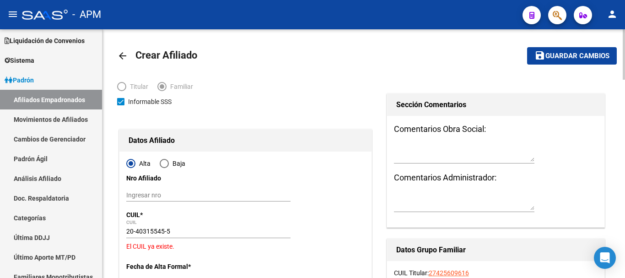
scroll to position [0, 0]
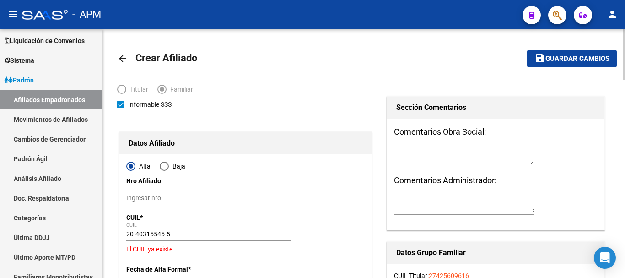
click at [567, 57] on span "Guardar cambios" at bounding box center [577, 59] width 64 height 8
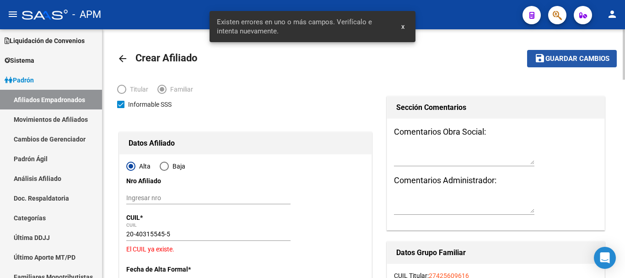
click at [567, 57] on span "Guardar cambios" at bounding box center [577, 59] width 64 height 8
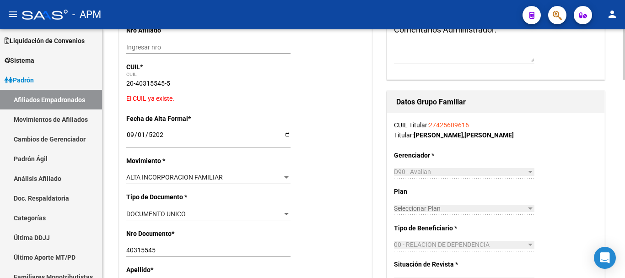
scroll to position [137, 0]
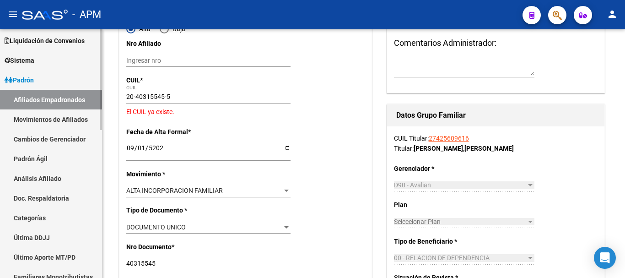
click at [60, 101] on link "Afiliados Empadronados" at bounding box center [51, 100] width 102 height 20
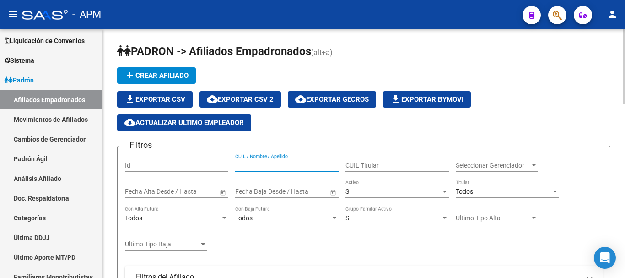
paste input "20403155455"
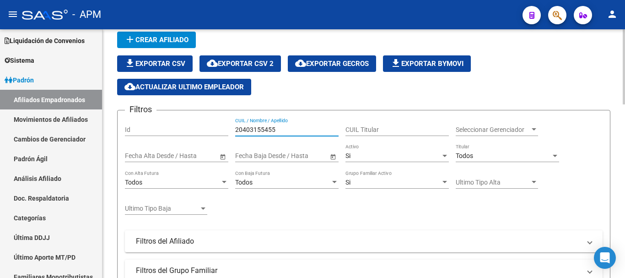
scroll to position [274, 0]
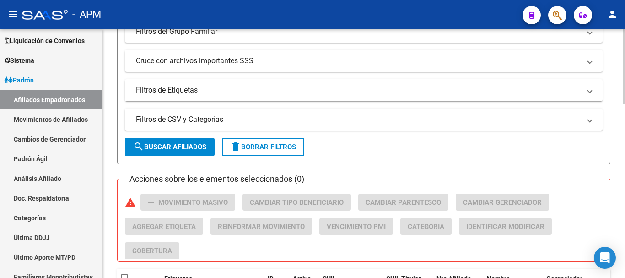
type input "20403155455"
click at [198, 146] on span "search Buscar Afiliados" at bounding box center [169, 147] width 73 height 8
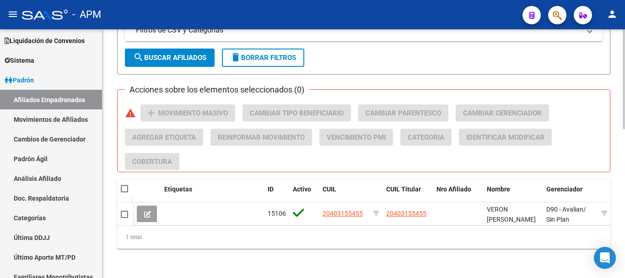
scroll to position [370, 0]
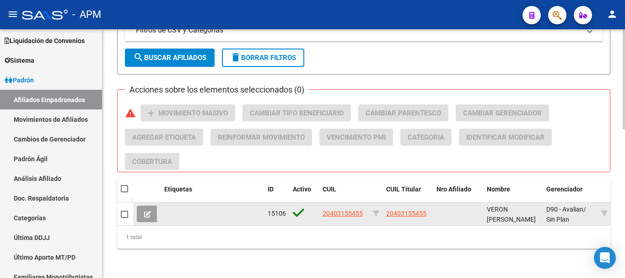
click at [149, 205] on button at bounding box center [147, 213] width 21 height 16
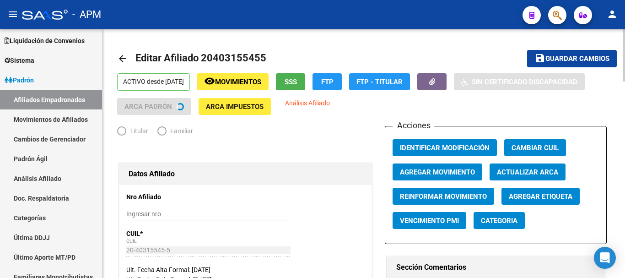
radio input "true"
type input "30-50372023-6"
